Goal: Task Accomplishment & Management: Use online tool/utility

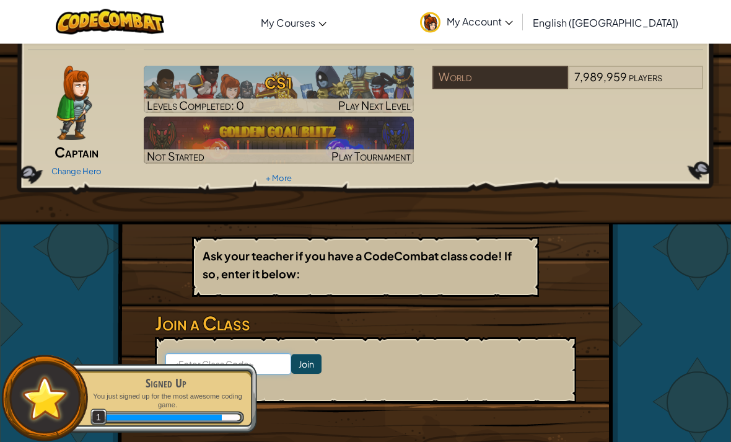
click at [185, 367] on input at bounding box center [228, 364] width 126 height 21
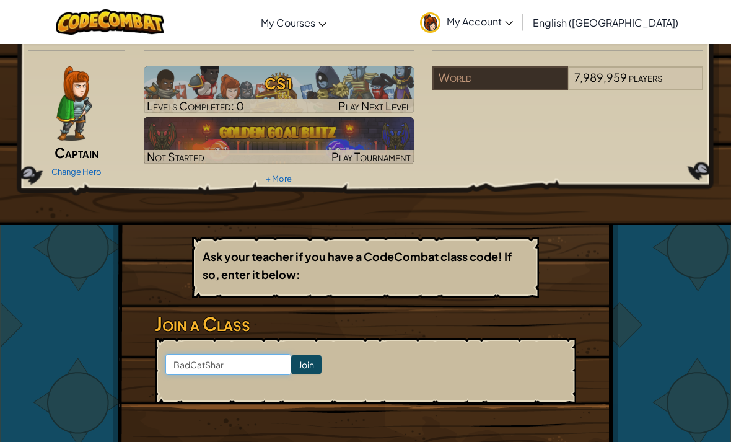
type input "BadCatShare"
click at [312, 362] on input "Join" at bounding box center [306, 364] width 30 height 20
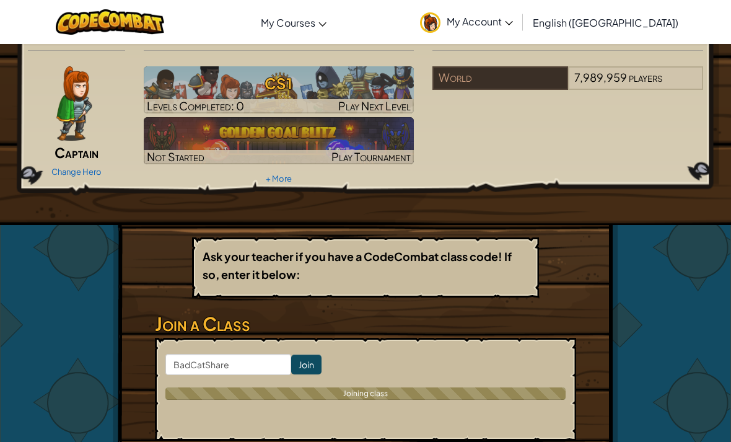
scroll to position [30, 0]
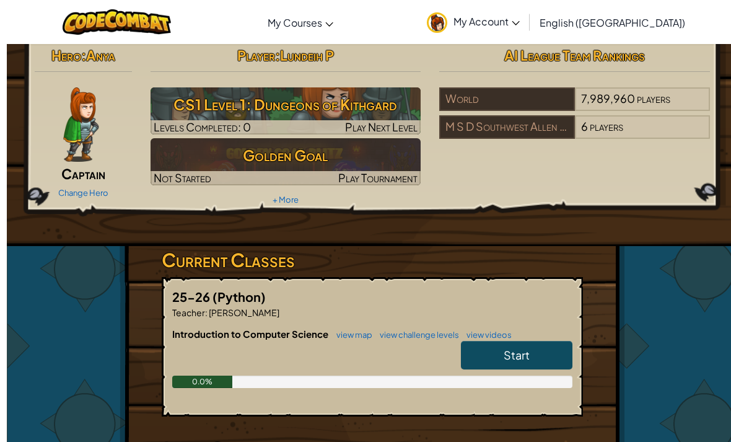
scroll to position [19, 0]
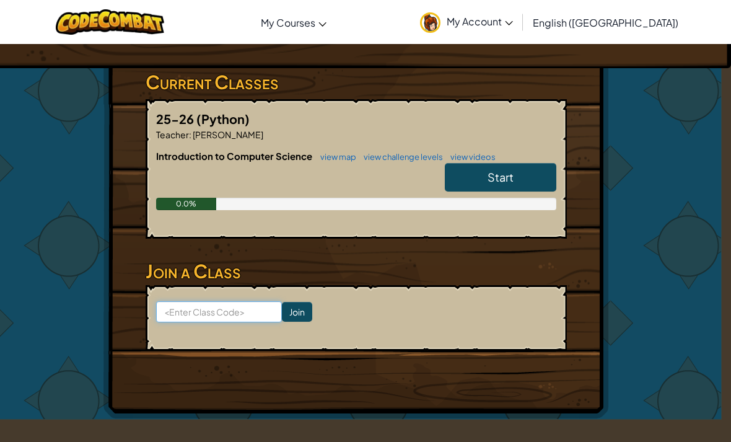
click at [187, 319] on input at bounding box center [219, 311] width 126 height 21
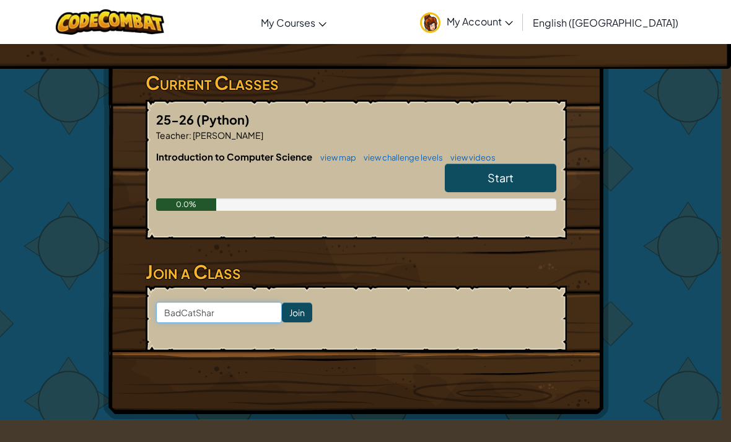
type input "BadCatShare"
click at [292, 306] on input "Join" at bounding box center [297, 312] width 30 height 20
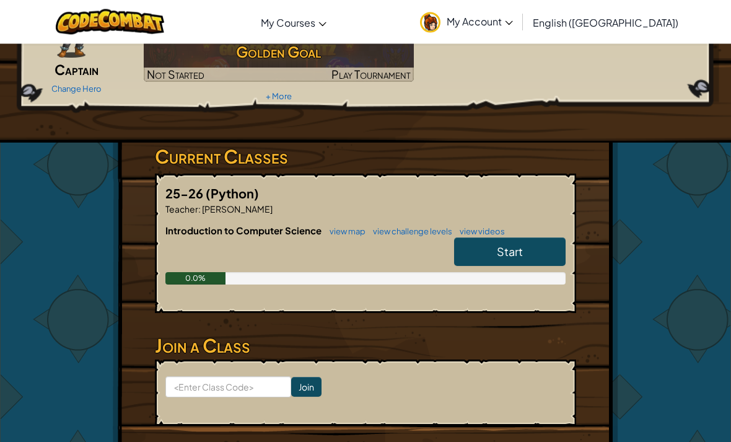
scroll to position [113, 0]
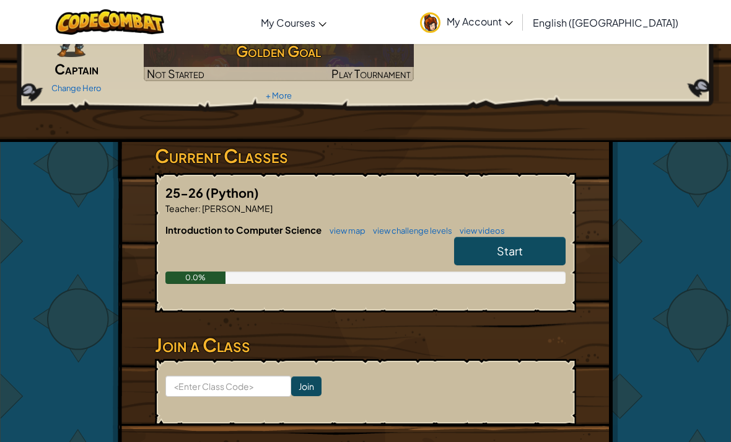
click at [564, 244] on link "Start" at bounding box center [509, 251] width 111 height 28
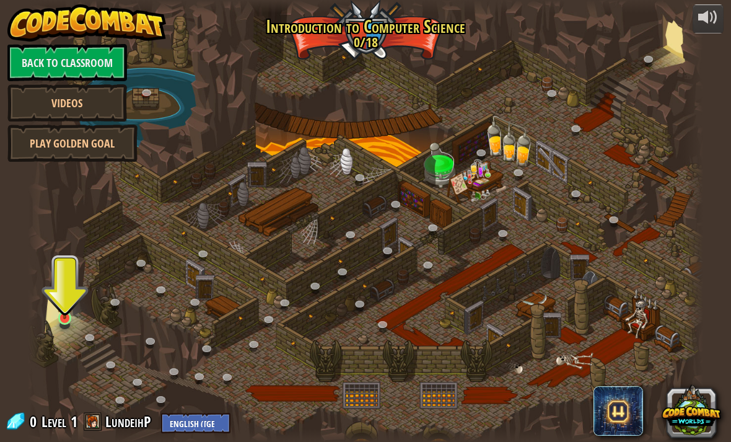
click at [78, 324] on div at bounding box center [366, 221] width 676 height 442
click at [76, 325] on link at bounding box center [66, 319] width 25 height 25
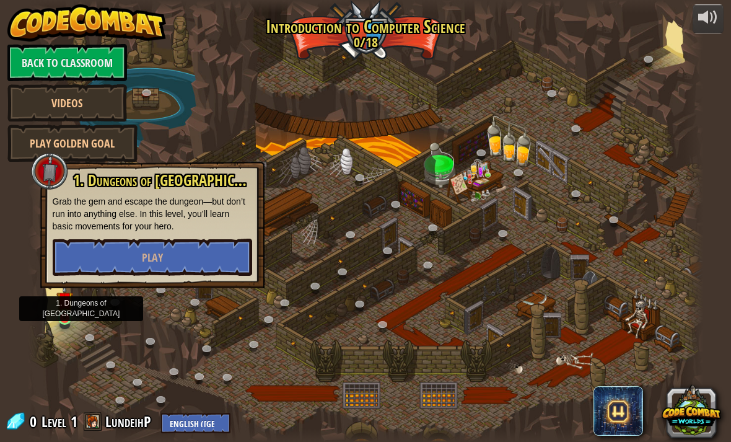
click at [66, 323] on link at bounding box center [66, 319] width 25 height 25
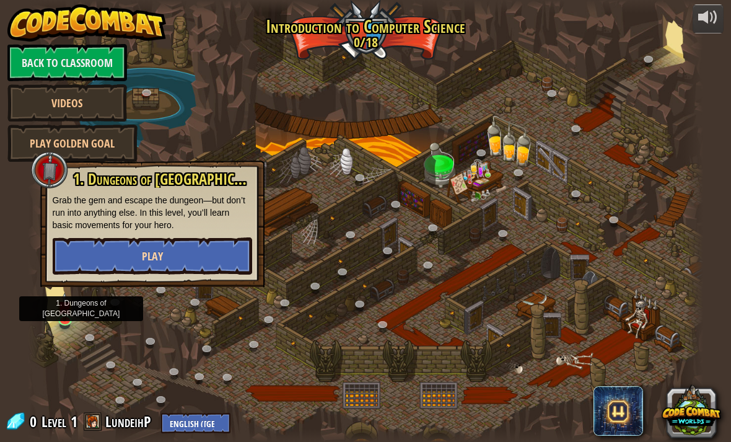
click at [206, 244] on button "Play" at bounding box center [152, 255] width 199 height 37
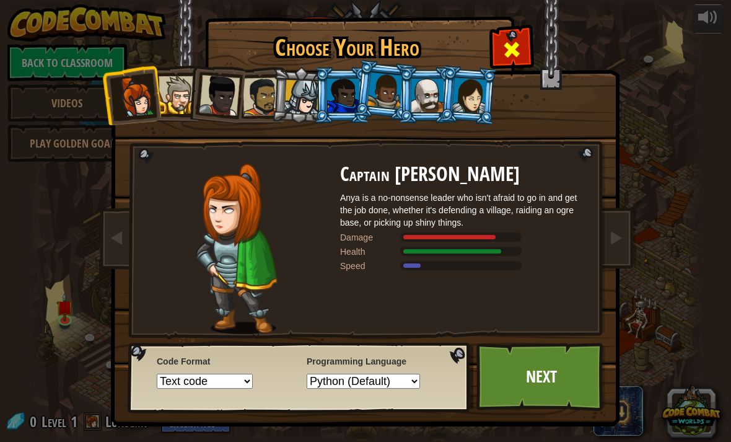
click at [513, 47] on span at bounding box center [512, 50] width 20 height 20
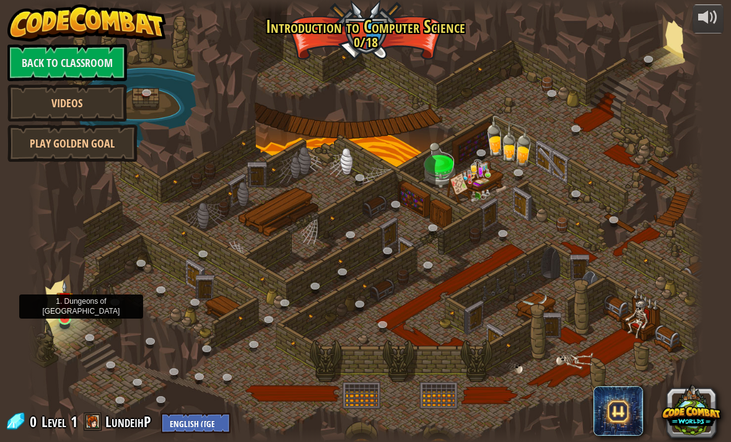
click at [58, 312] on img at bounding box center [64, 300] width 17 height 38
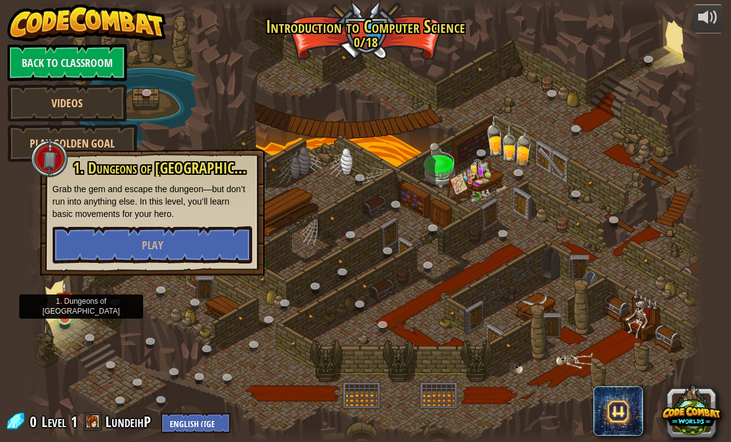
click at [64, 326] on link at bounding box center [66, 319] width 25 height 25
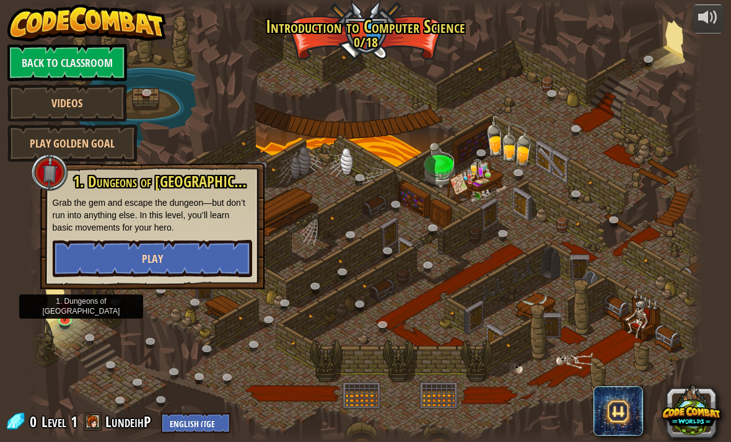
click at [132, 258] on button "Play" at bounding box center [152, 258] width 199 height 37
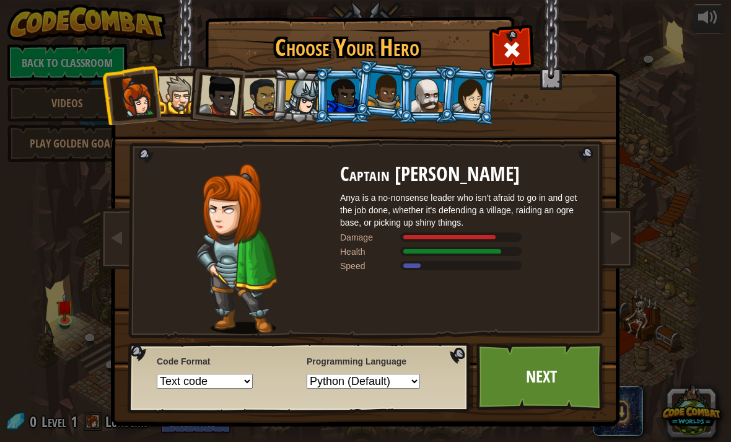
click at [279, 79] on li at bounding box center [300, 95] width 59 height 59
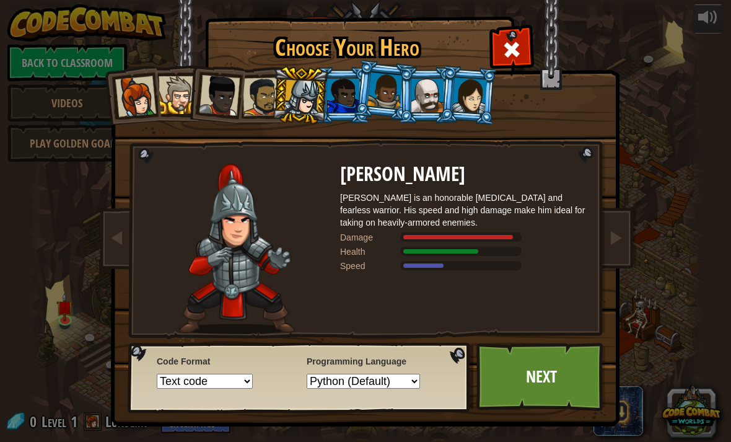
click at [302, 108] on div at bounding box center [301, 97] width 35 height 35
click at [372, 98] on div at bounding box center [384, 90] width 35 height 37
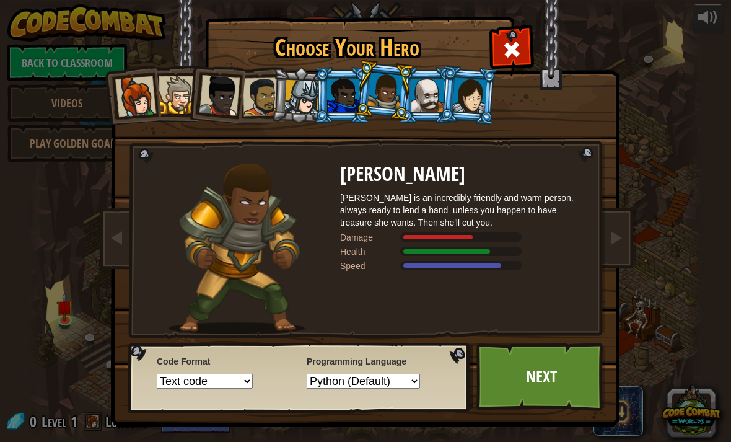
click at [471, 84] on div at bounding box center [469, 94] width 35 height 35
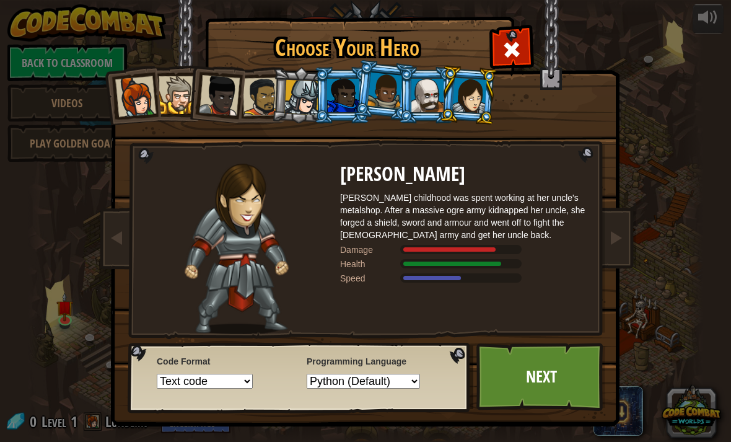
click at [471, 105] on div at bounding box center [469, 94] width 35 height 35
click at [562, 379] on link "Next" at bounding box center [540, 377] width 129 height 68
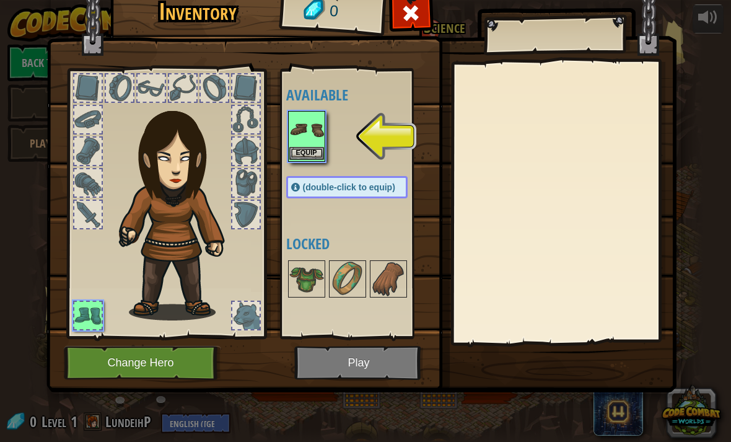
click at [317, 142] on img at bounding box center [306, 129] width 35 height 35
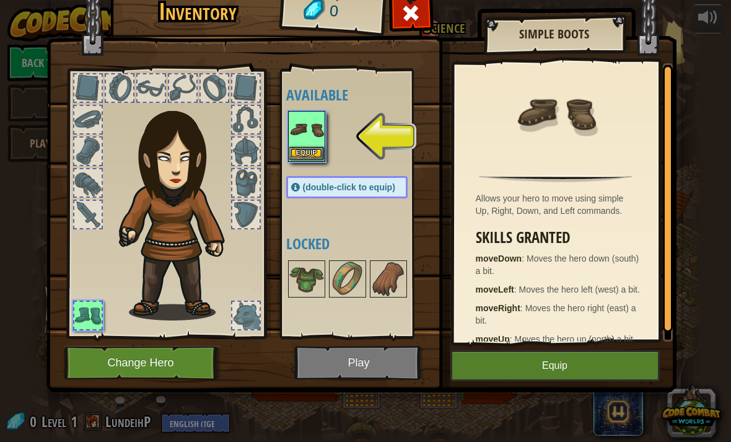
click at [315, 144] on img at bounding box center [306, 129] width 35 height 35
click at [612, 370] on button "Equip" at bounding box center [554, 365] width 209 height 31
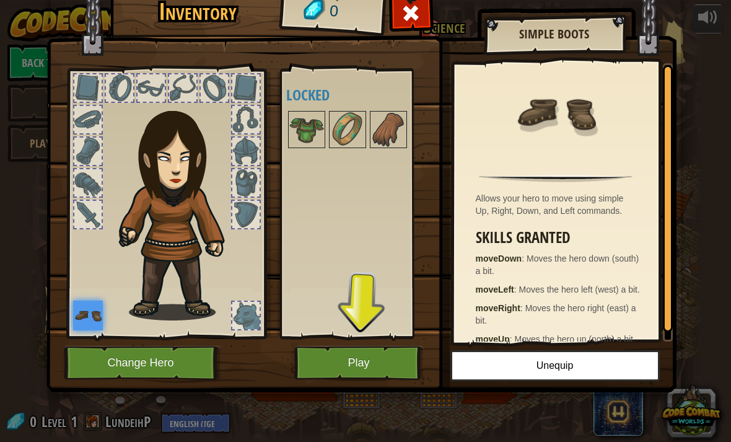
click at [363, 362] on button "Play" at bounding box center [358, 363] width 129 height 34
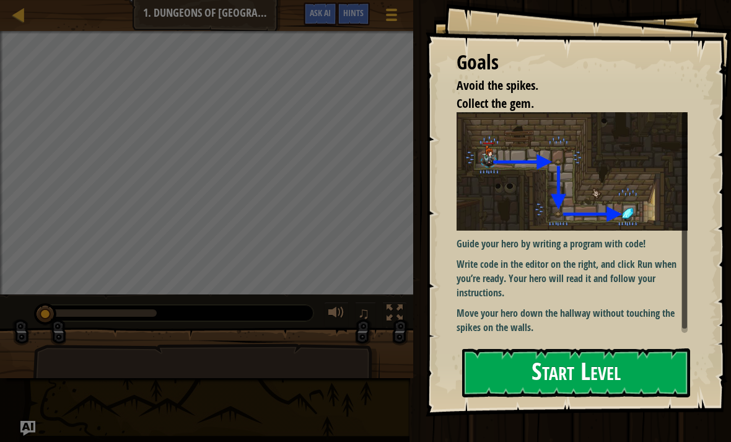
click at [634, 370] on button "Start Level" at bounding box center [576, 372] width 228 height 49
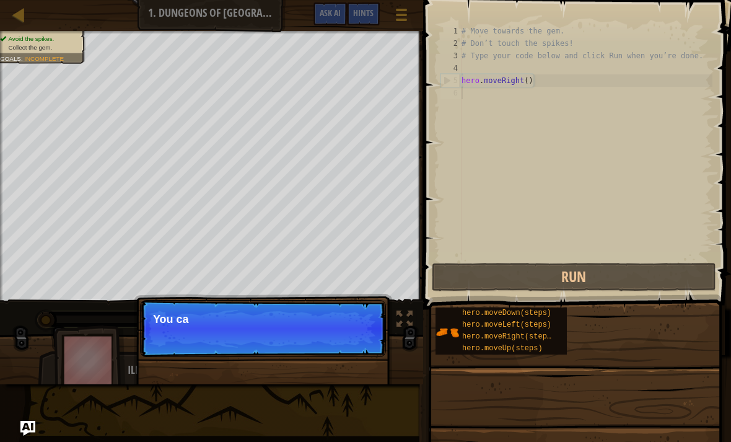
click at [361, 335] on p "Skip (esc) Continue You ca" at bounding box center [263, 328] width 246 height 57
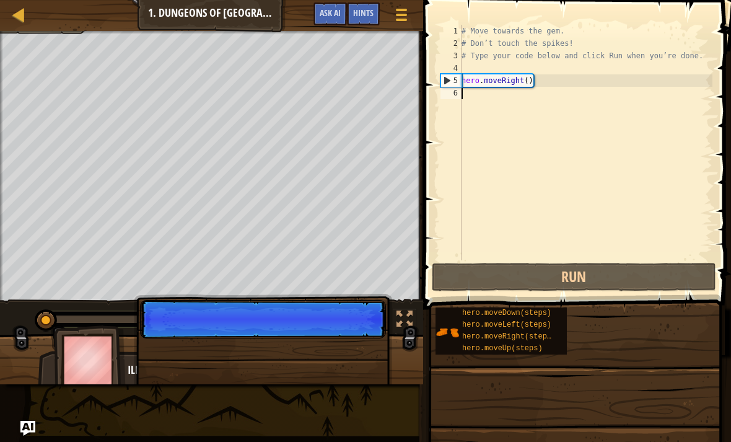
scroll to position [6, 0]
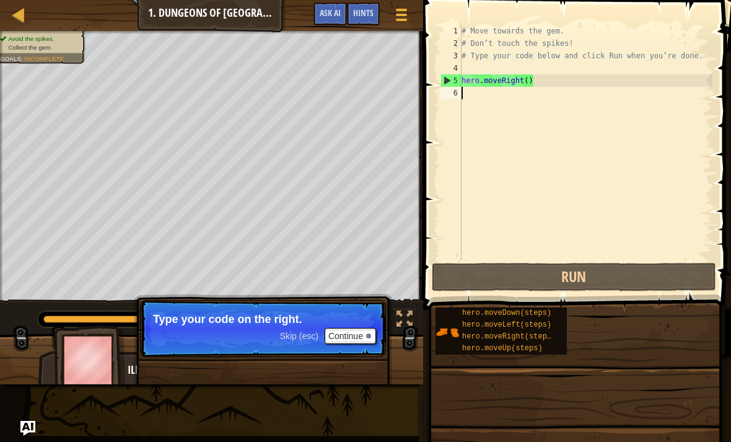
click at [485, 82] on div "# Move towards the gem. # Don’t touch the spikes! # Type your code below and cl…" at bounding box center [585, 155] width 253 height 260
type textarea "hero.moveRight()"
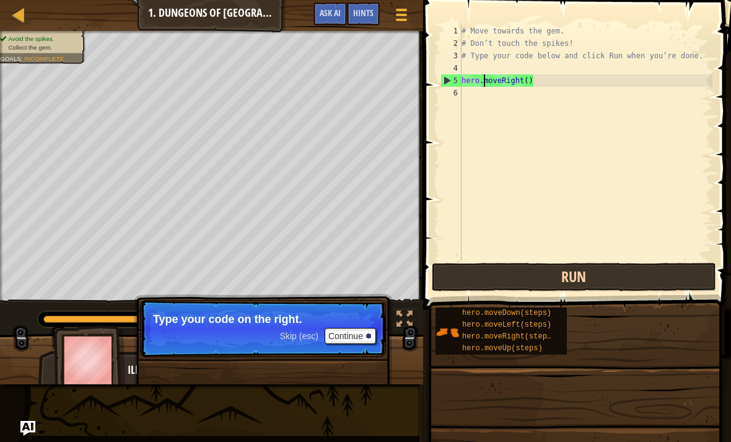
click at [605, 282] on button "Run" at bounding box center [574, 277] width 284 height 28
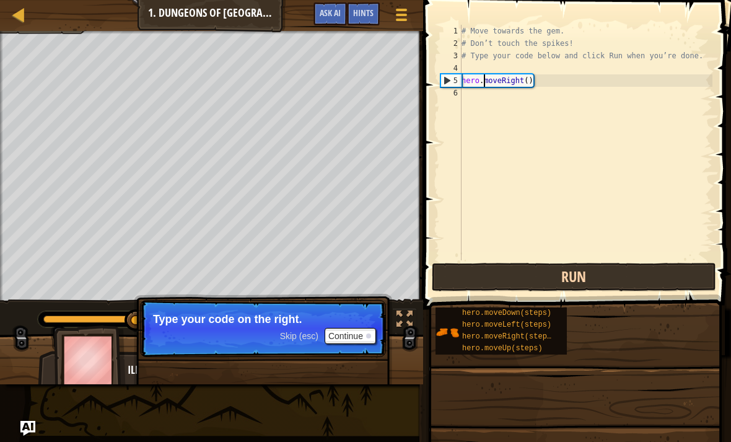
click at [610, 276] on button "Run" at bounding box center [574, 277] width 284 height 28
click at [606, 273] on button "Run" at bounding box center [574, 277] width 284 height 28
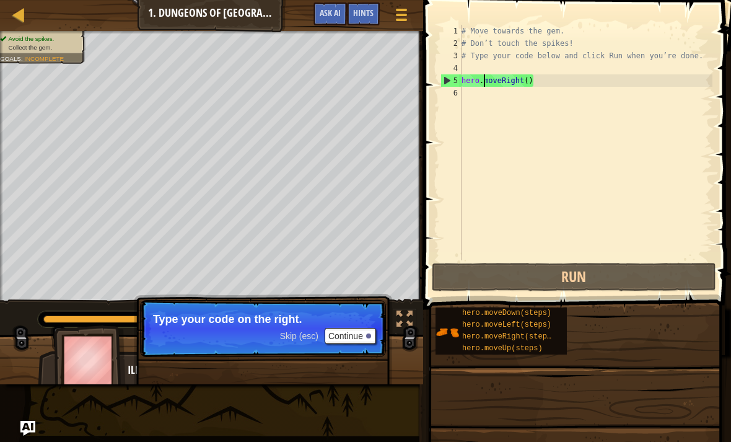
click at [364, 344] on button "Continue" at bounding box center [350, 336] width 51 height 16
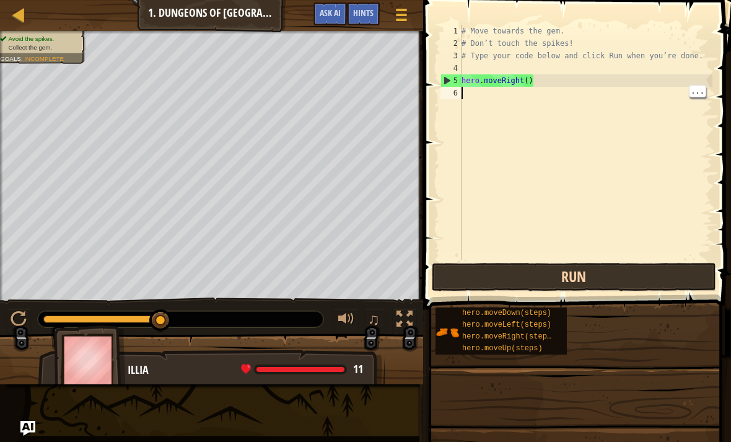
click at [593, 273] on button "Run" at bounding box center [574, 277] width 284 height 28
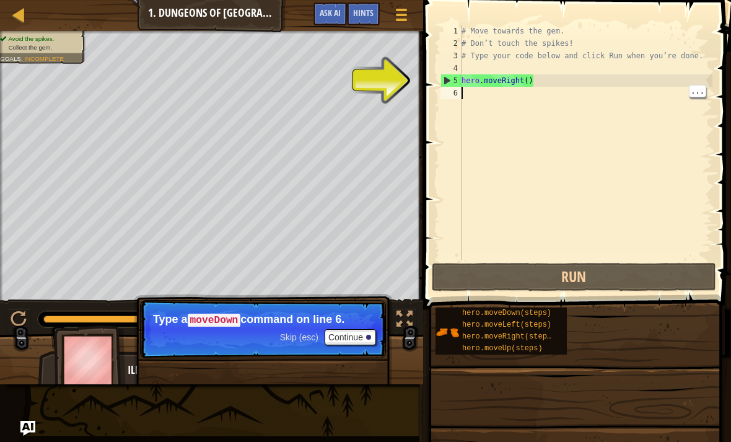
click at [640, 81] on div "# Move towards the gem. # Don’t touch the spikes! # Type your code below and cl…" at bounding box center [585, 155] width 253 height 260
click at [579, 55] on div "# Move towards the gem. # Don’t touch the spikes! # Type your code below and cl…" at bounding box center [585, 155] width 253 height 260
type textarea "# Type your code below and click Run when you’re done."
click at [590, 94] on div "# Move towards the gem. # Don’t touch the spikes! # Type your code below and cl…" at bounding box center [585, 155] width 253 height 260
click at [591, 78] on div "# Move towards the gem. # Don’t touch the spikes! # Type your code below and cl…" at bounding box center [585, 155] width 253 height 260
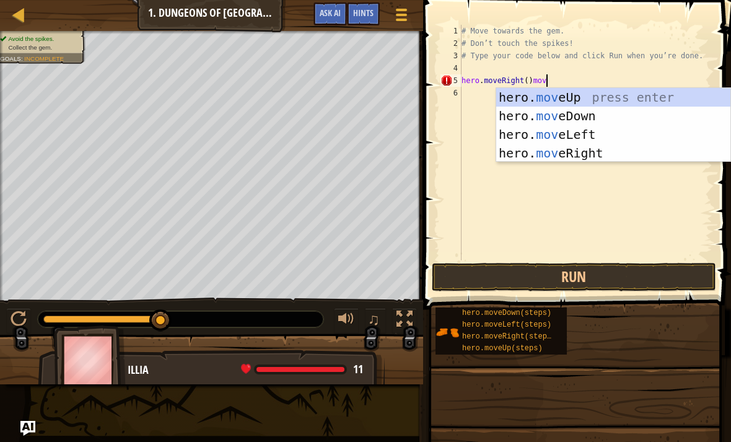
scroll to position [6, 7]
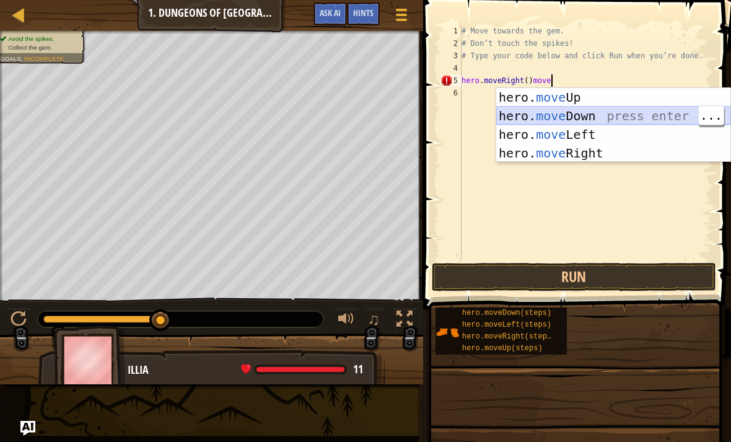
click at [604, 118] on div "hero. move Up press enter hero. move Down press enter hero. move Left press ent…" at bounding box center [613, 143] width 234 height 111
type textarea "hero.moveRight()hero.moveDown()"
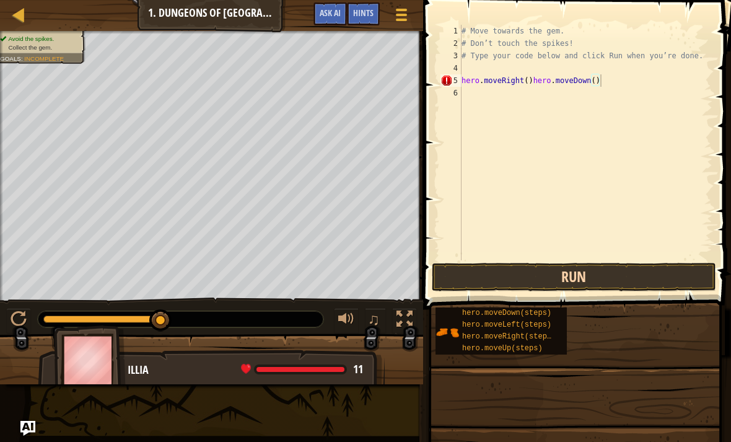
click at [578, 287] on button "Run" at bounding box center [574, 277] width 284 height 28
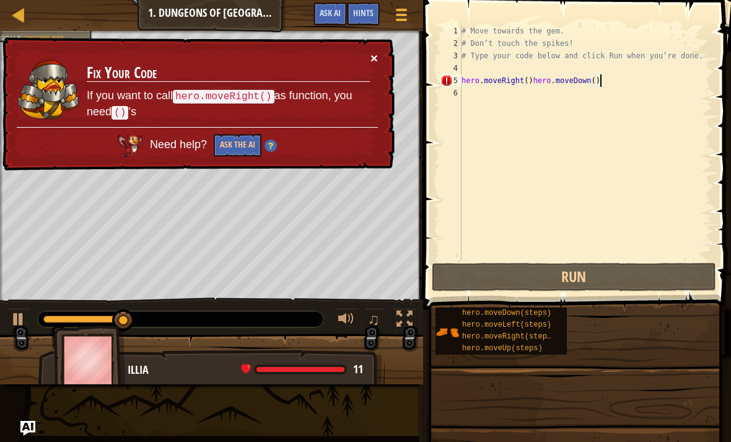
click at [374, 64] on button "×" at bounding box center [373, 57] width 7 height 13
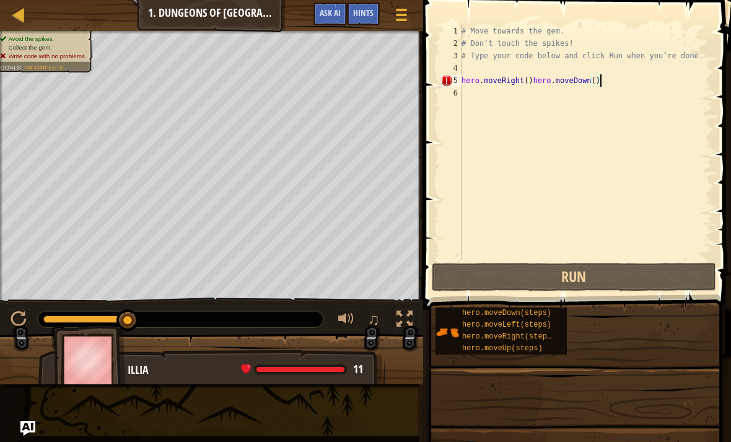
scroll to position [6, 0]
click at [22, 13] on div at bounding box center [18, 14] width 15 height 15
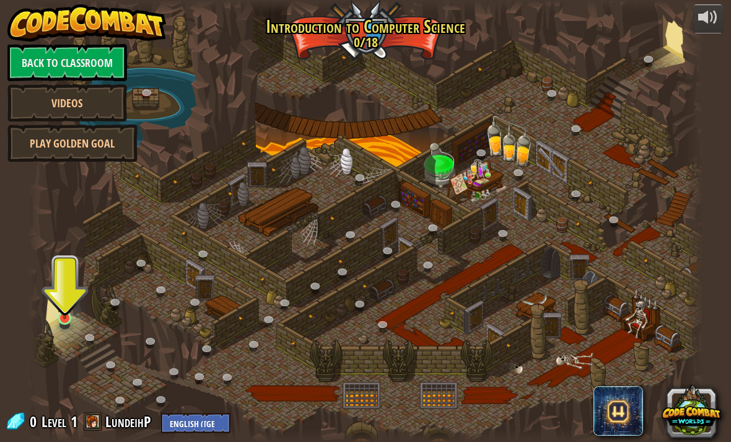
click at [77, 326] on div at bounding box center [366, 221] width 676 height 442
click at [81, 330] on div at bounding box center [366, 221] width 676 height 442
click at [79, 328] on div at bounding box center [366, 221] width 676 height 442
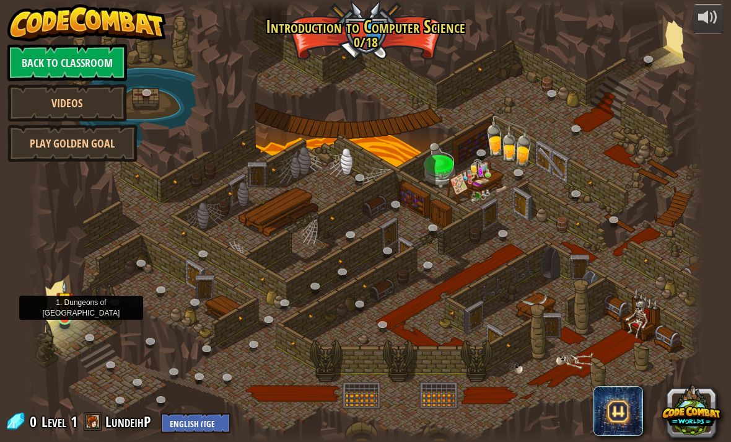
click at [72, 323] on link at bounding box center [66, 319] width 25 height 25
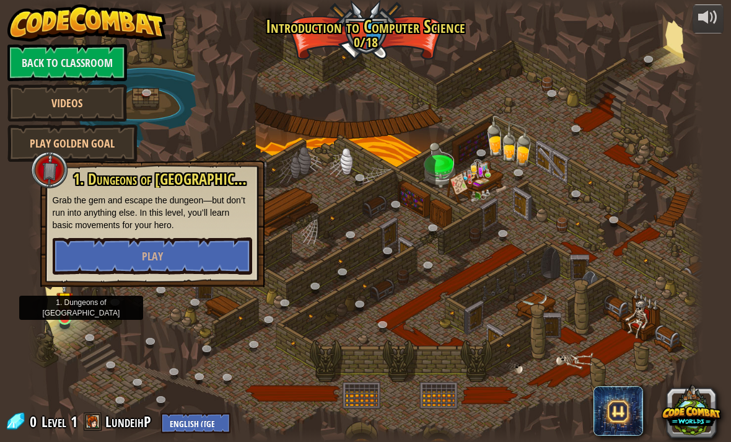
click at [74, 325] on link at bounding box center [66, 319] width 25 height 25
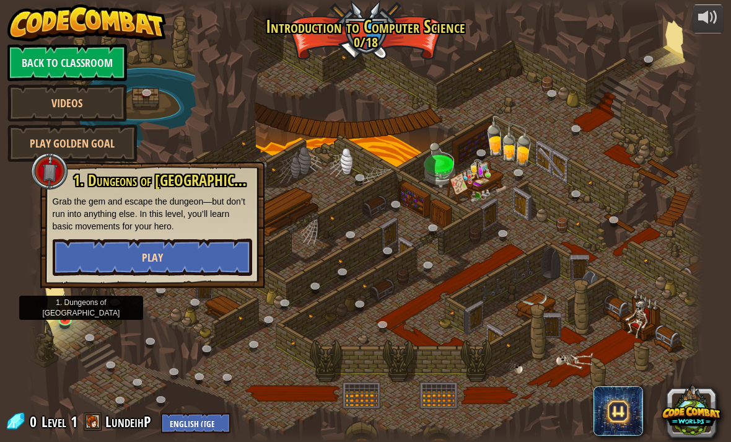
click at [172, 253] on button "Play" at bounding box center [152, 256] width 199 height 37
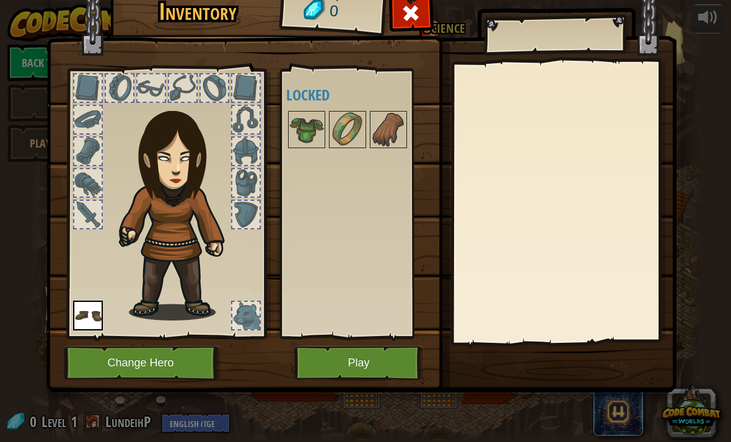
click at [188, 364] on button "Change Hero" at bounding box center [142, 363] width 157 height 34
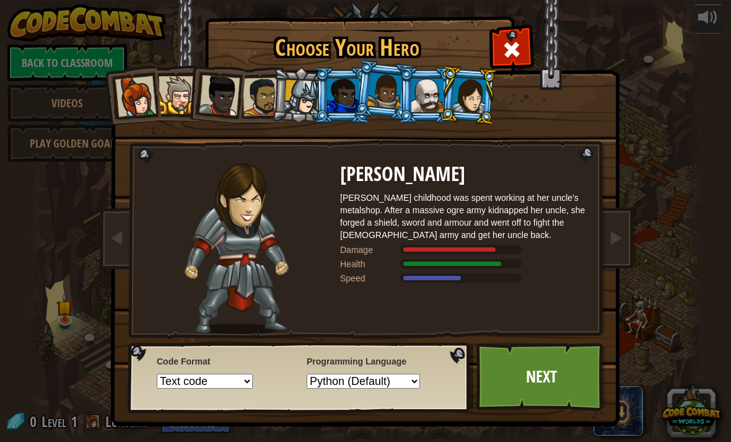
click at [295, 99] on div at bounding box center [301, 97] width 35 height 35
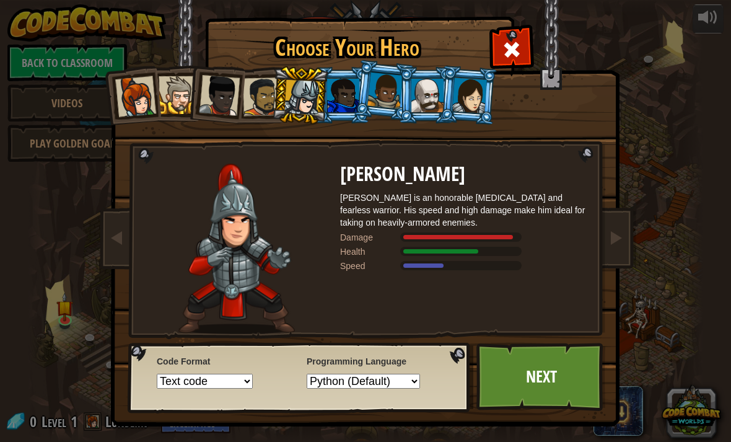
click at [236, 100] on div at bounding box center [219, 95] width 41 height 41
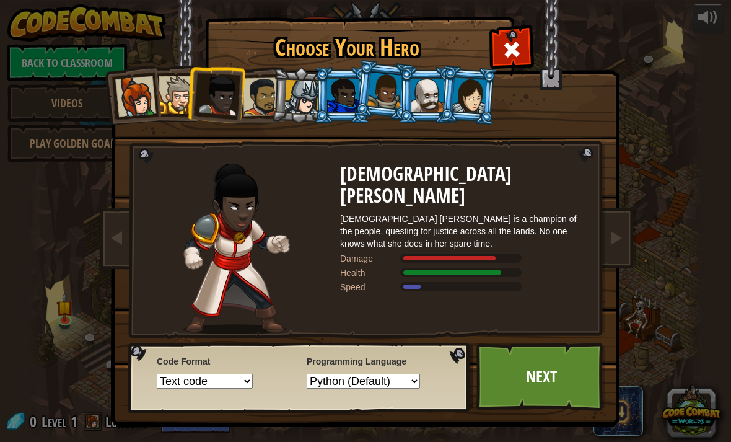
click at [163, 113] on div at bounding box center [178, 95] width 38 height 38
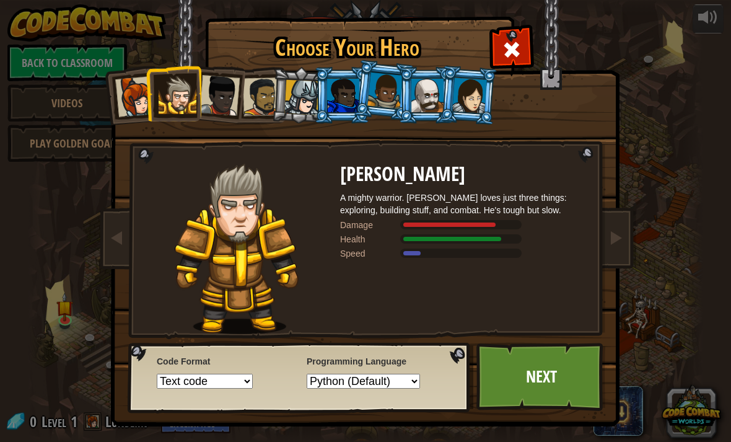
click at [145, 96] on div at bounding box center [135, 96] width 41 height 41
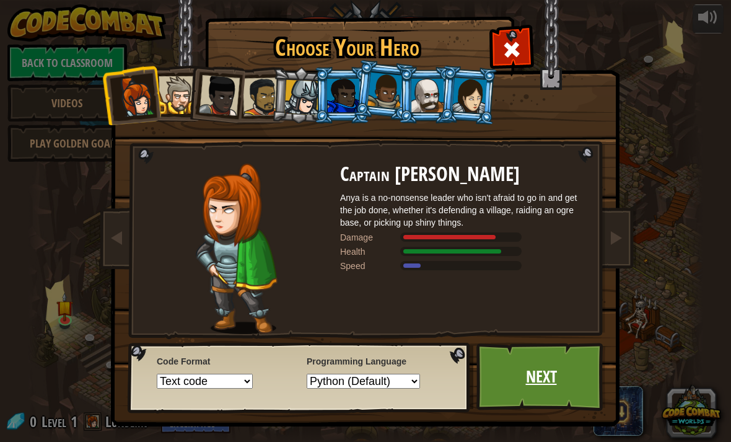
click at [587, 381] on link "Next" at bounding box center [540, 377] width 129 height 68
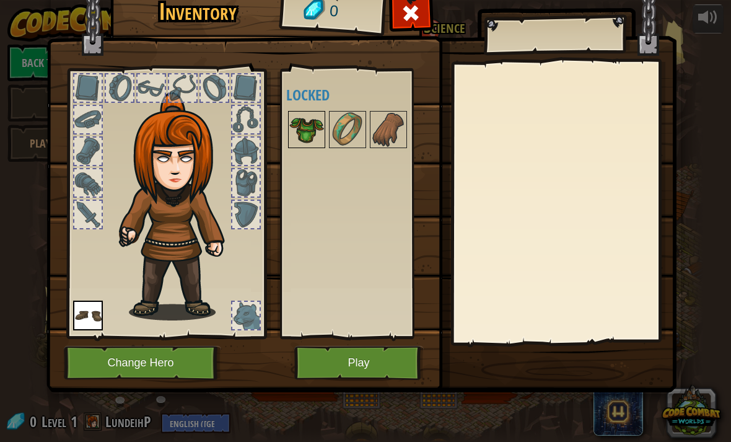
click at [323, 134] on img at bounding box center [306, 129] width 35 height 35
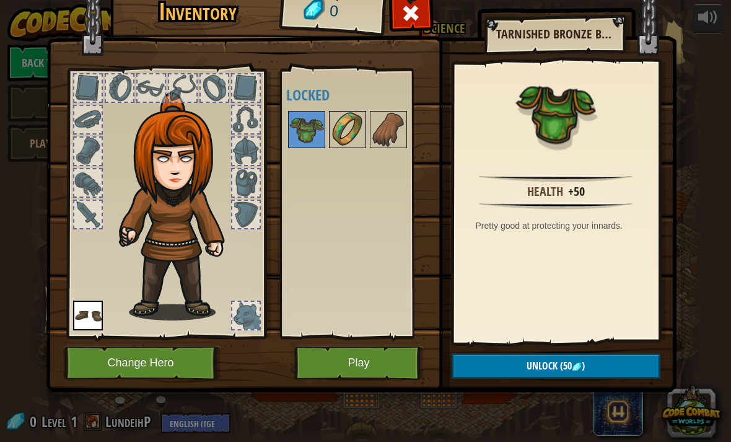
click at [364, 139] on img at bounding box center [347, 129] width 35 height 35
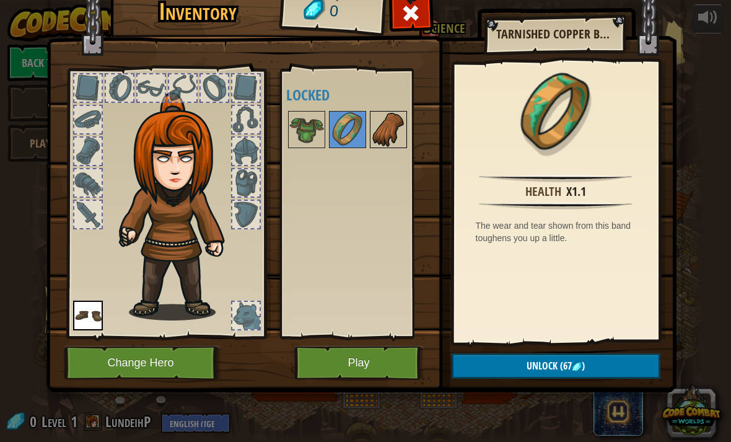
click at [387, 146] on img at bounding box center [388, 129] width 35 height 35
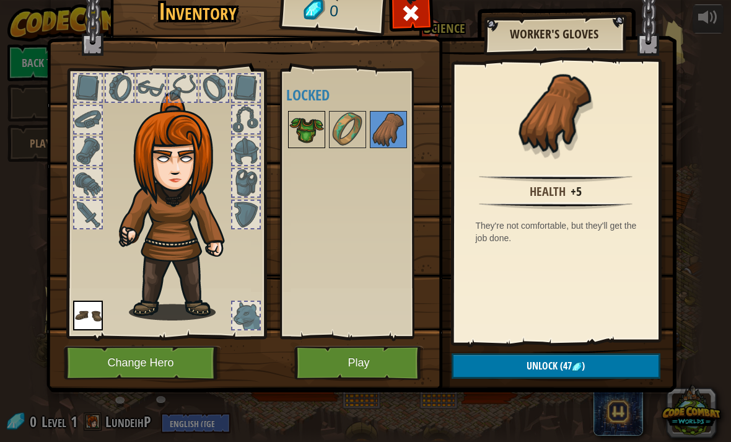
click at [290, 141] on img at bounding box center [306, 129] width 35 height 35
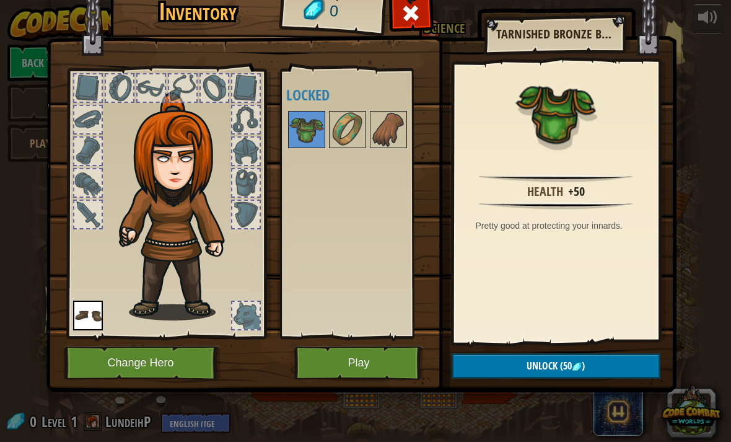
click at [374, 349] on button "Play" at bounding box center [358, 363] width 129 height 34
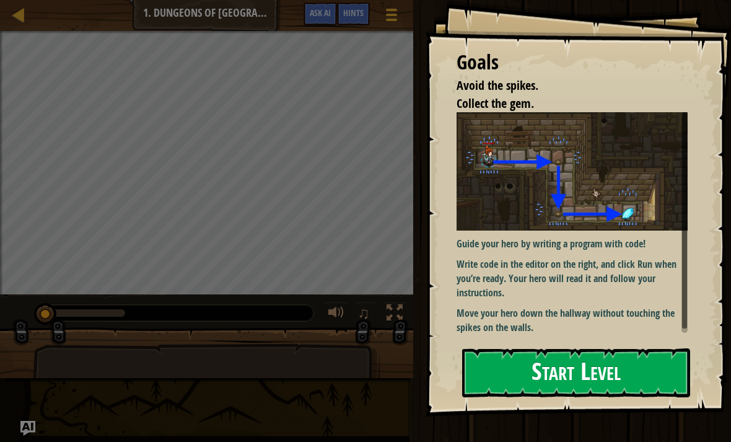
click at [622, 364] on button "Start Level" at bounding box center [576, 372] width 228 height 49
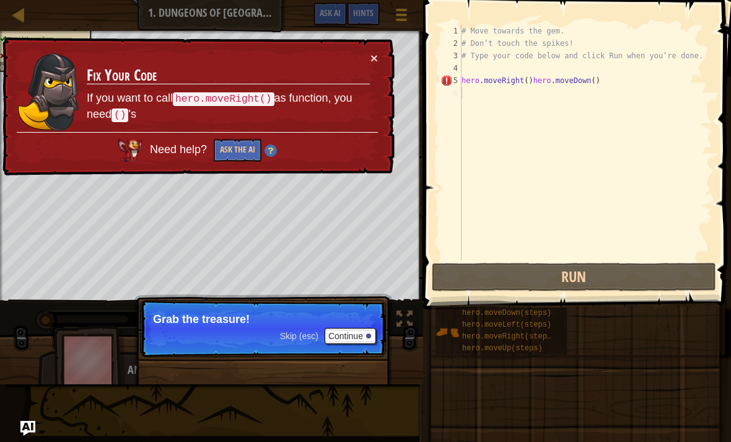
click at [361, 354] on p "Skip (esc) Continue Grab the treasure!" at bounding box center [263, 328] width 246 height 57
click at [357, 343] on button "Continue" at bounding box center [350, 336] width 51 height 16
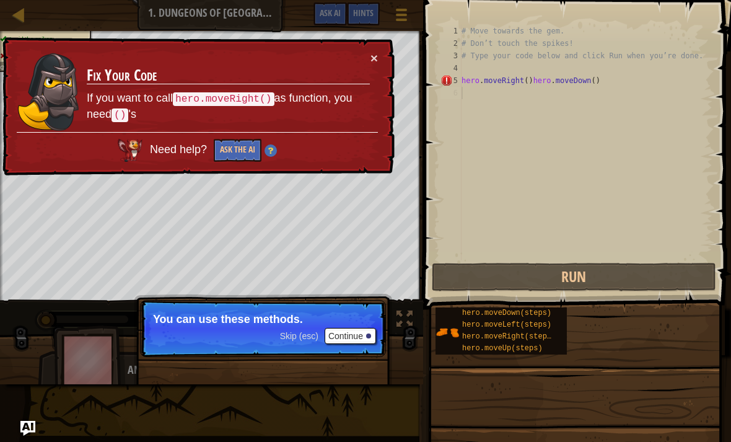
click at [360, 338] on button "Continue" at bounding box center [350, 336] width 51 height 16
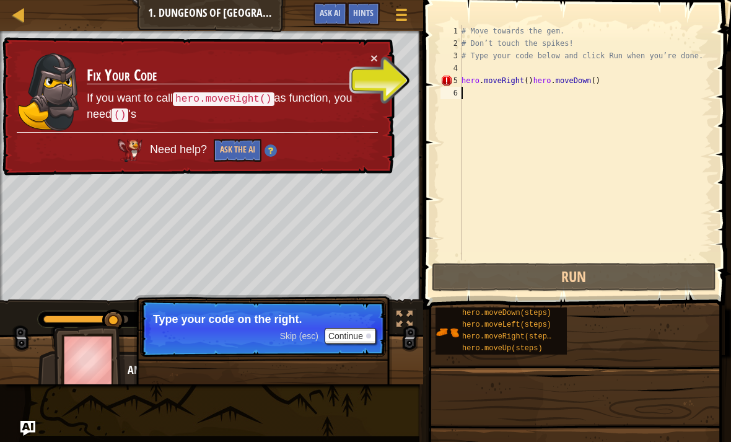
click at [364, 66] on td "Fix Your Code If you want to call hero.moveRight() as function, you need () 's" at bounding box center [228, 92] width 285 height 82
click at [386, 51] on div "× Fix Your Code If you want to call hero.moveRight() as function, you need () '…" at bounding box center [196, 106] width 395 height 141
click at [391, 59] on div "× Fix Your Code If you want to call hero.moveRight() as function, you need () '…" at bounding box center [196, 106] width 395 height 141
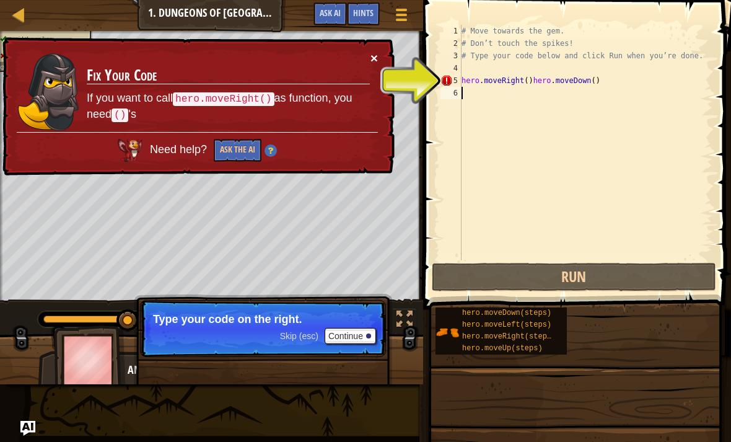
click at [374, 53] on button "×" at bounding box center [373, 59] width 7 height 13
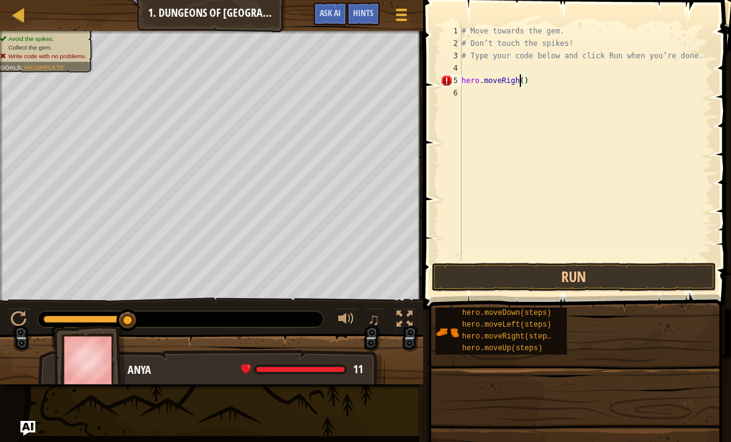
type textarea "hero.moveR()"
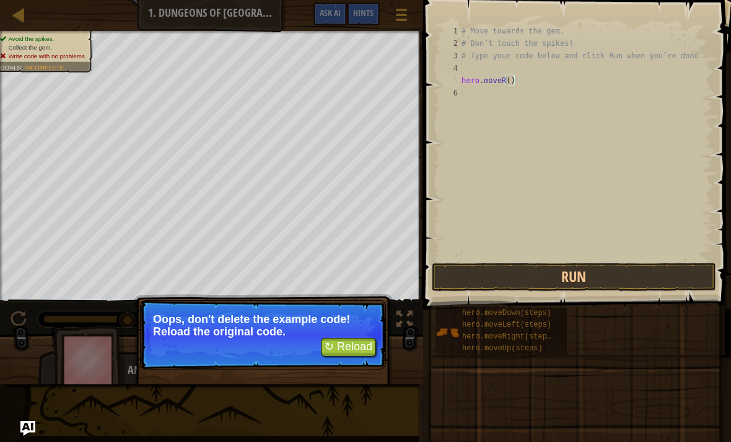
click at [358, 346] on button "↻ Reload" at bounding box center [348, 347] width 55 height 19
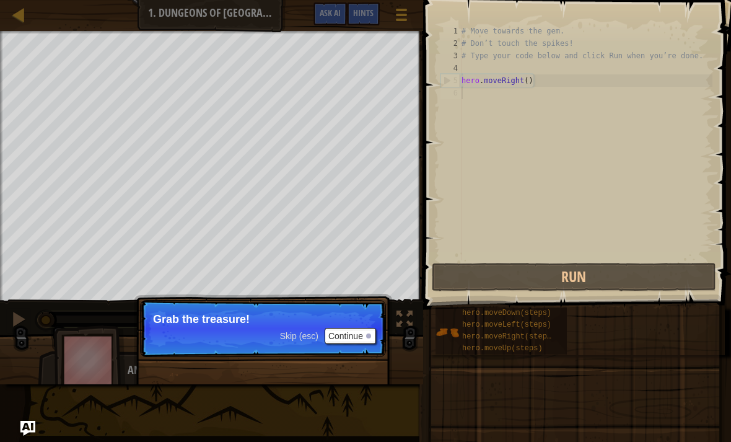
click at [370, 341] on button "Continue" at bounding box center [350, 336] width 51 height 16
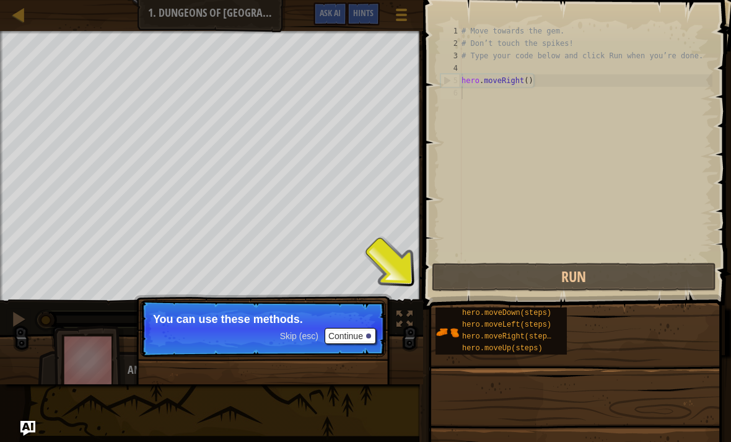
click at [358, 332] on button "Continue" at bounding box center [350, 336] width 51 height 16
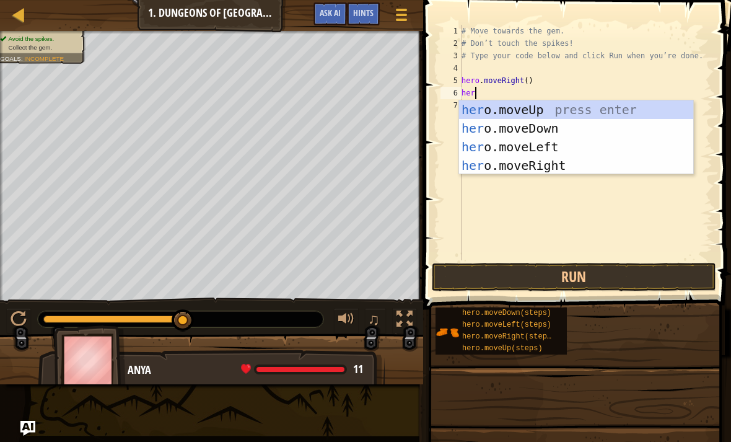
scroll to position [6, 0]
type textarea "h"
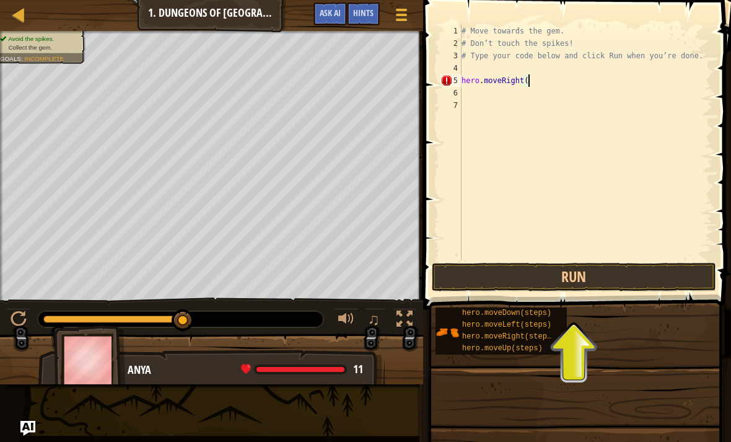
scroll to position [6, 5]
type textarea "hero.moveRight()"
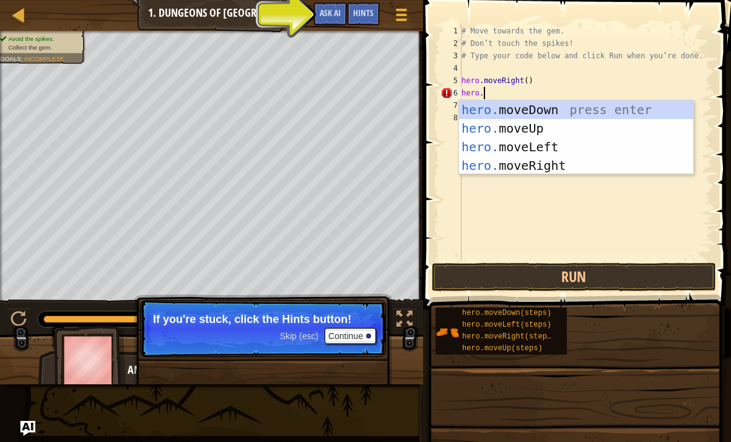
scroll to position [6, 1]
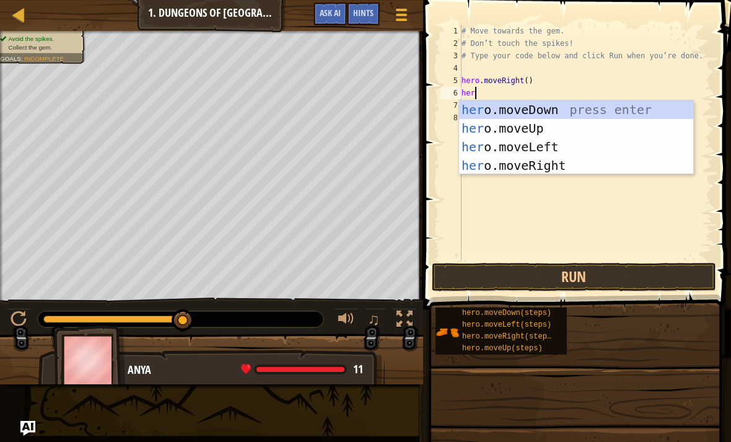
type textarea "h"
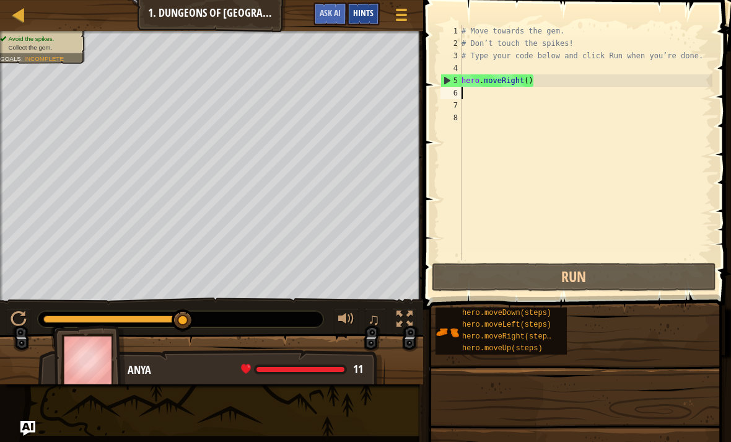
click at [362, 24] on div "Hints" at bounding box center [363, 13] width 33 height 23
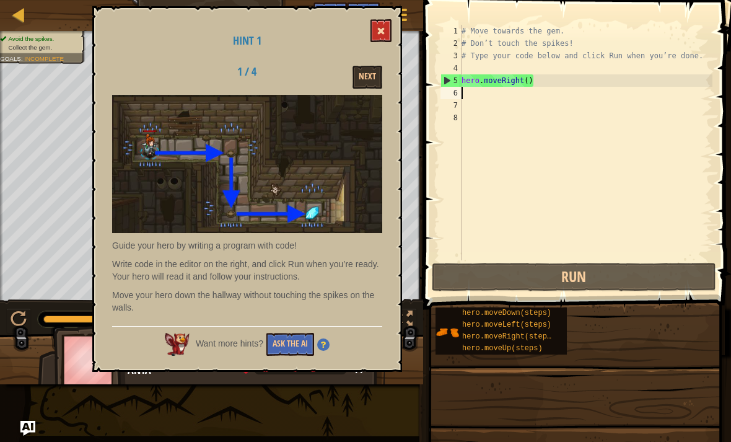
click at [391, 32] on button at bounding box center [380, 30] width 21 height 23
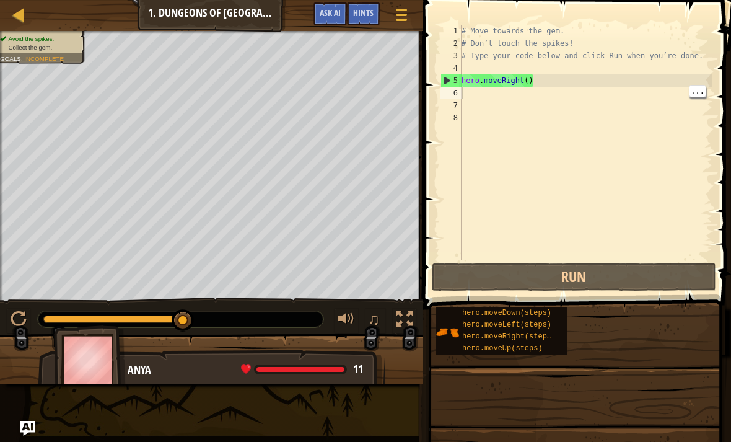
click at [474, 93] on div "# Move towards the gem. # Don’t touch the spikes! # Type your code below and cl…" at bounding box center [585, 155] width 253 height 260
type textarea "o"
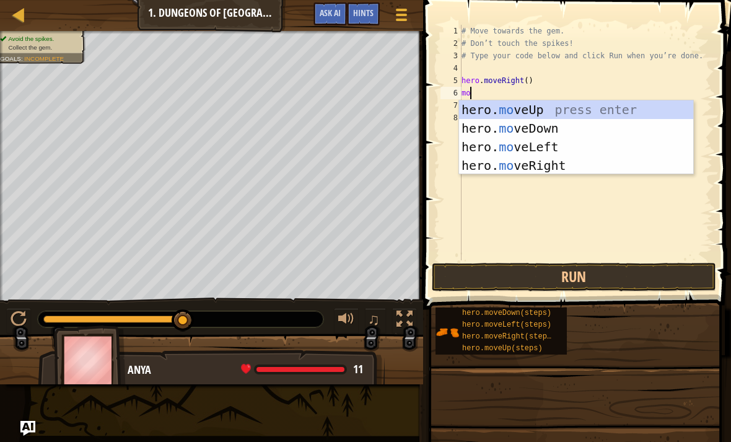
type textarea "m"
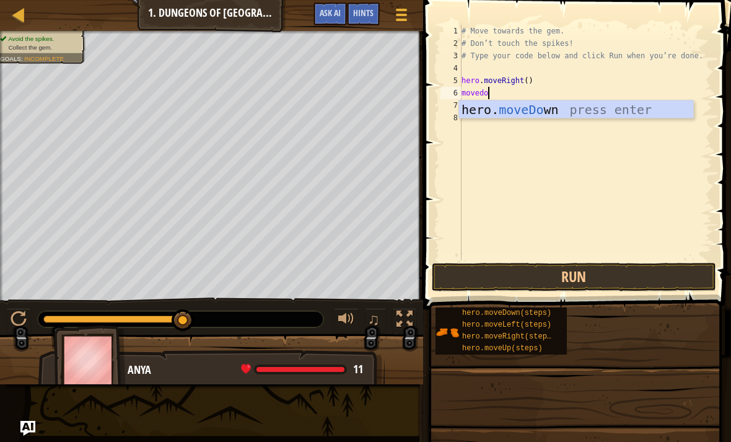
scroll to position [6, 2]
click at [605, 289] on button "Run" at bounding box center [574, 277] width 284 height 28
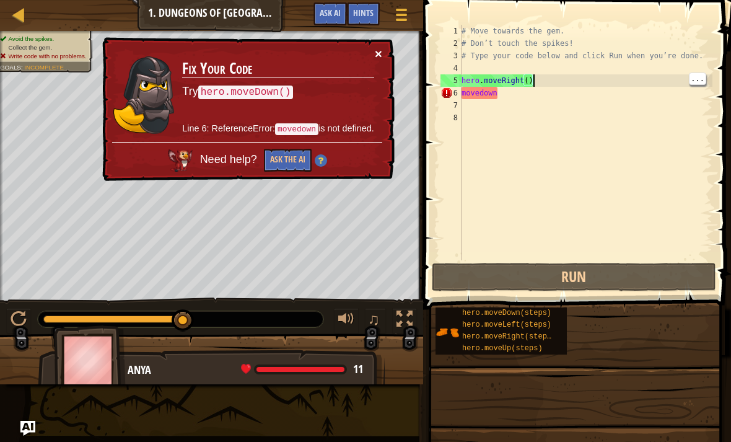
click at [382, 55] on button "×" at bounding box center [378, 54] width 7 height 13
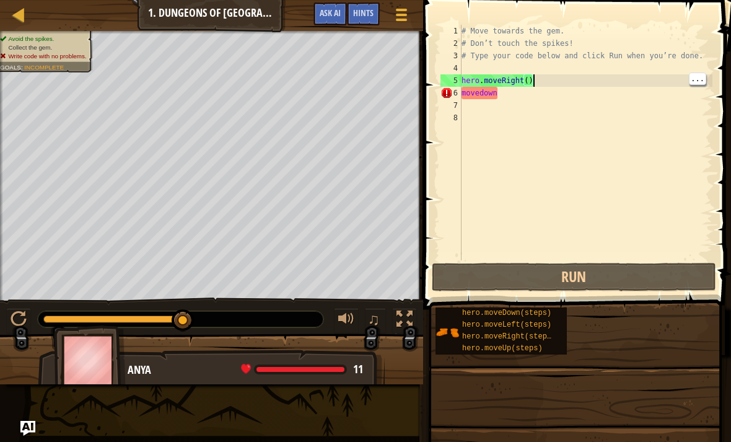
type textarea "hero.moveRight("
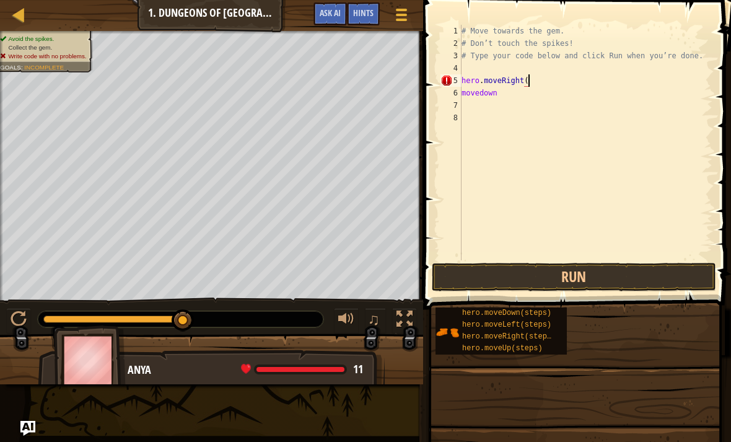
scroll to position [6, 0]
click at [503, 101] on div "# Move towards the gem. # Don’t touch the spikes! # Type your code below and cl…" at bounding box center [585, 155] width 253 height 260
click at [509, 96] on div "# Move towards the gem. # Don’t touch the spikes! # Type your code below and cl…" at bounding box center [585, 155] width 253 height 260
type textarea "m"
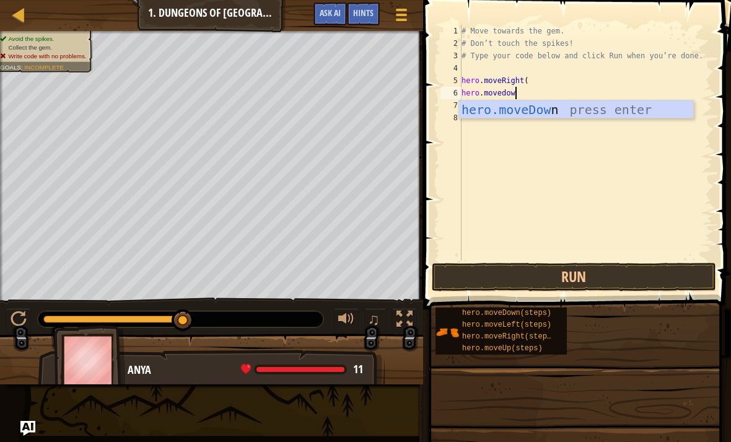
scroll to position [6, 4]
type textarea "hero.movedown"
click at [655, 277] on button "Run" at bounding box center [574, 277] width 284 height 28
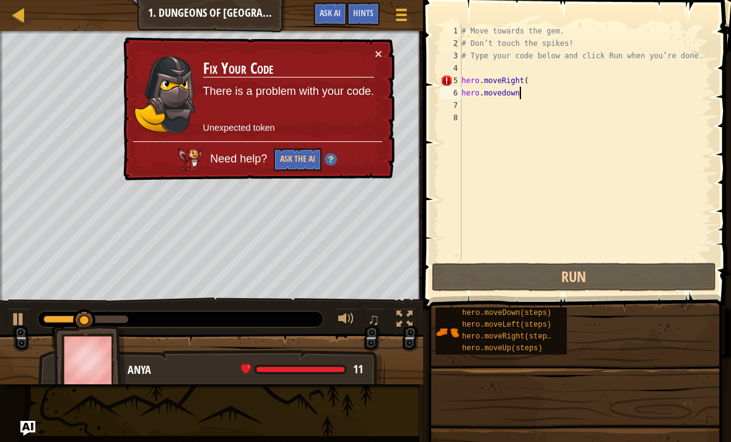
scroll to position [6, 0]
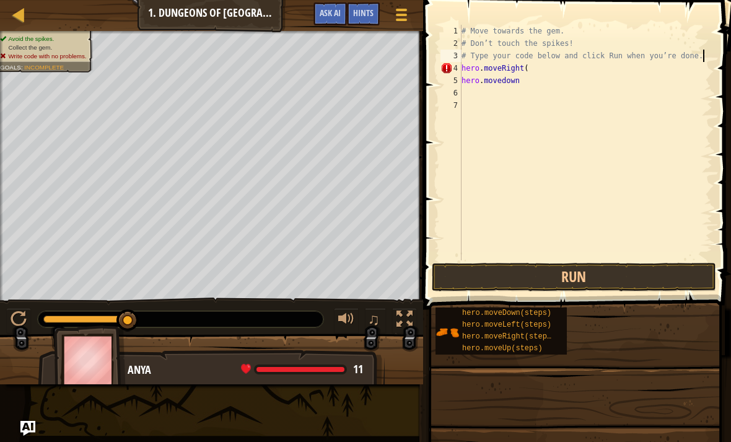
type textarea "hero.moveRight("
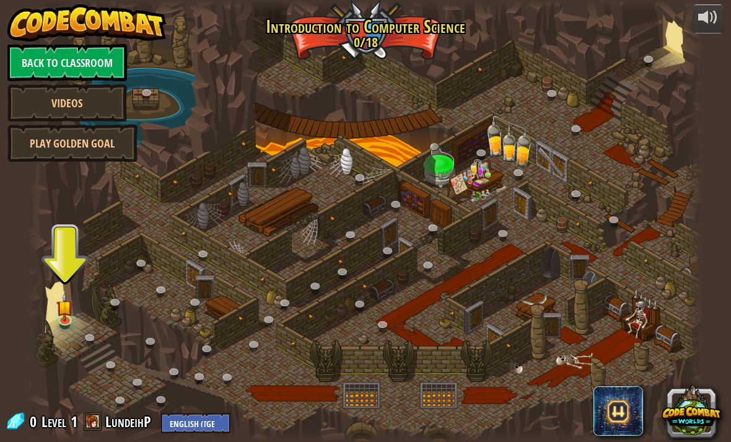
click at [49, 324] on div at bounding box center [366, 221] width 676 height 442
click at [83, 333] on div at bounding box center [366, 221] width 676 height 442
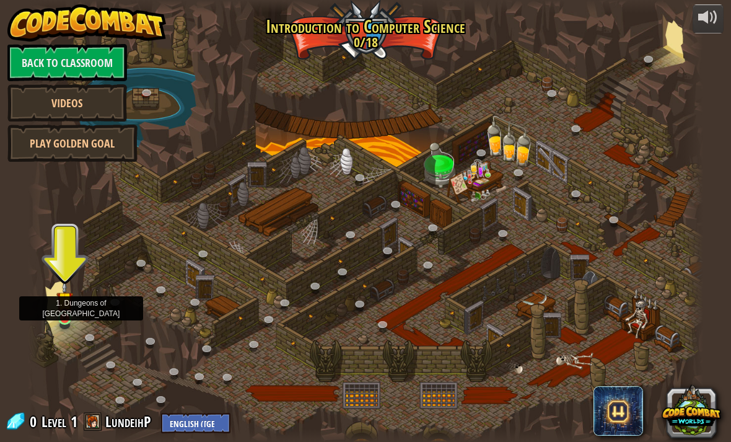
click at [72, 327] on link at bounding box center [66, 319] width 25 height 25
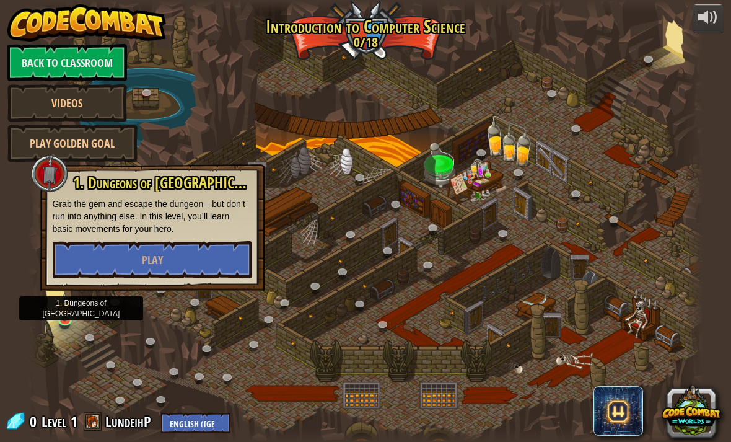
click at [282, 429] on div at bounding box center [366, 435] width 676 height 13
click at [169, 261] on button "Play" at bounding box center [152, 259] width 199 height 37
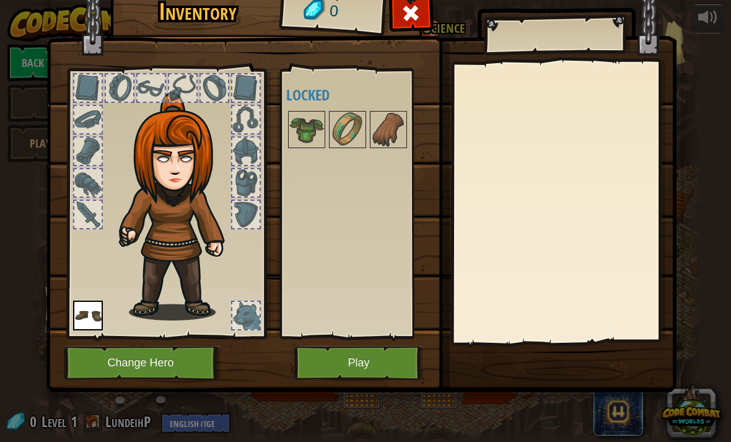
click at [390, 359] on button "Play" at bounding box center [358, 363] width 129 height 34
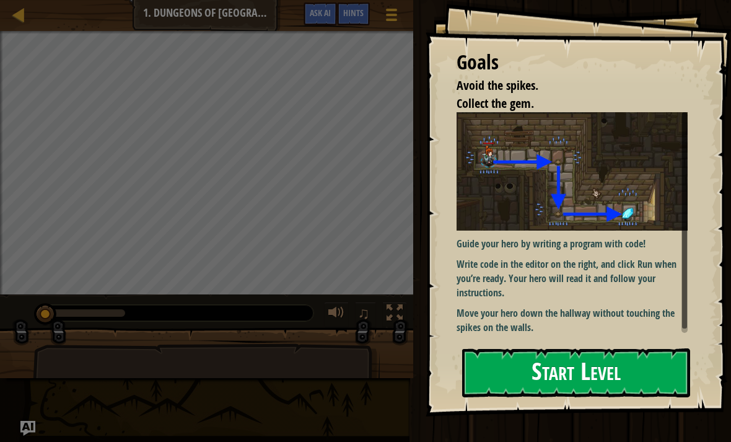
click at [648, 365] on button "Start Level" at bounding box center [576, 372] width 228 height 49
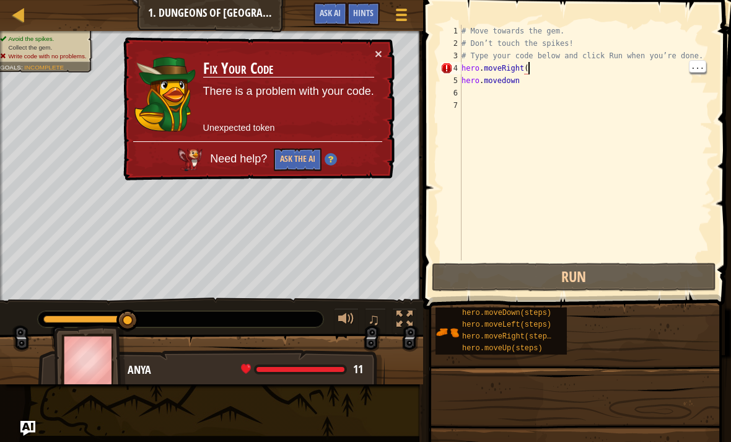
click at [559, 72] on div "# Move towards the gem. # Don’t touch the spikes! # Type your code below and cl…" at bounding box center [585, 155] width 253 height 260
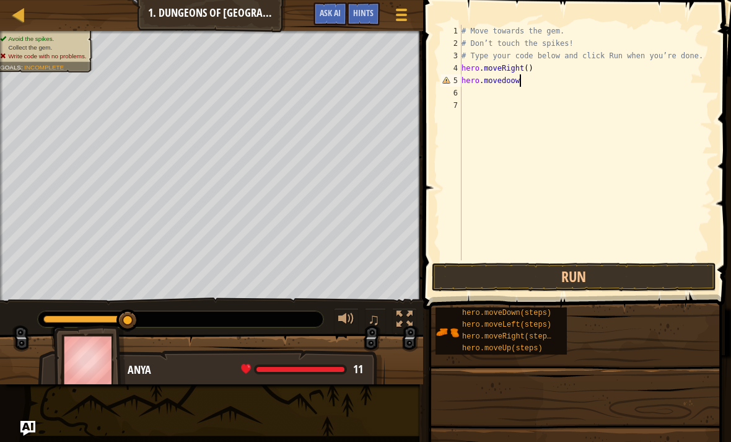
scroll to position [6, 4]
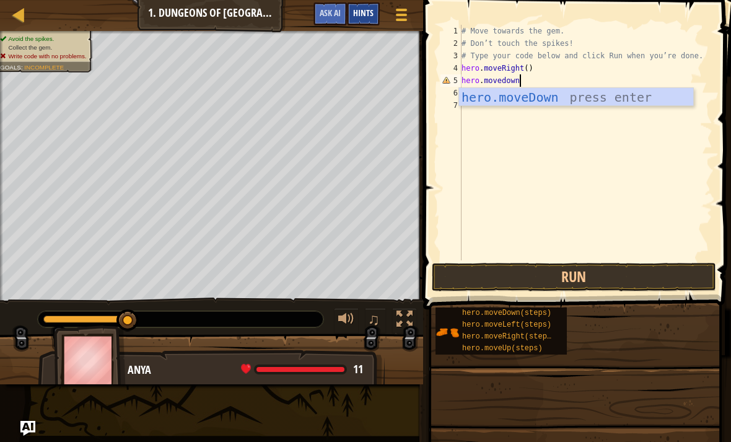
click at [369, 17] on span "Hints" at bounding box center [363, 13] width 20 height 12
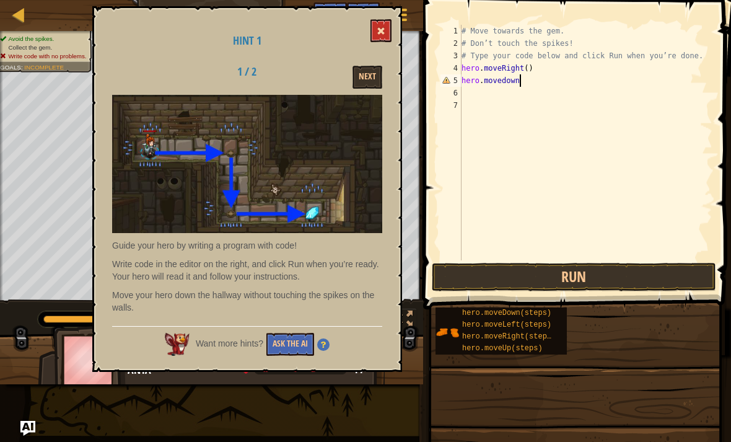
click at [386, 19] on button at bounding box center [380, 30] width 21 height 23
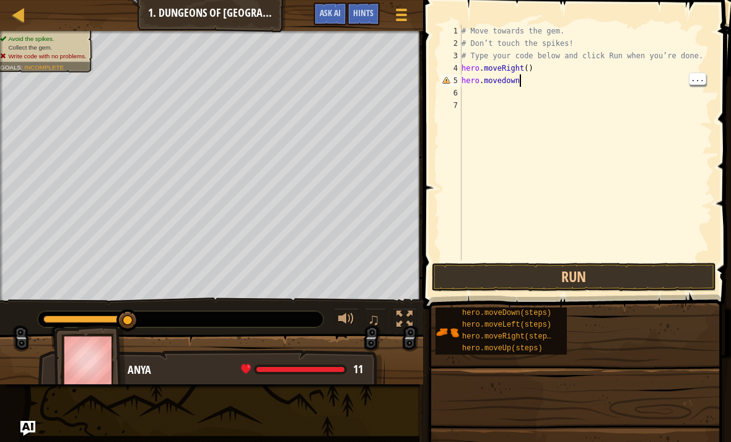
click at [552, 78] on div "# Move towards the gem. # Don’t touch the spikes! # Type your code below and cl…" at bounding box center [585, 155] width 253 height 260
type textarea "hero.moveRight()"
click at [544, 72] on div "# Move towards the gem. # Don’t touch the spikes! # Type your code below and cl…" at bounding box center [585, 155] width 253 height 260
click at [599, 260] on div "# Move towards the gem. # Don’t touch the spikes! # Type your code below and cl…" at bounding box center [585, 155] width 253 height 260
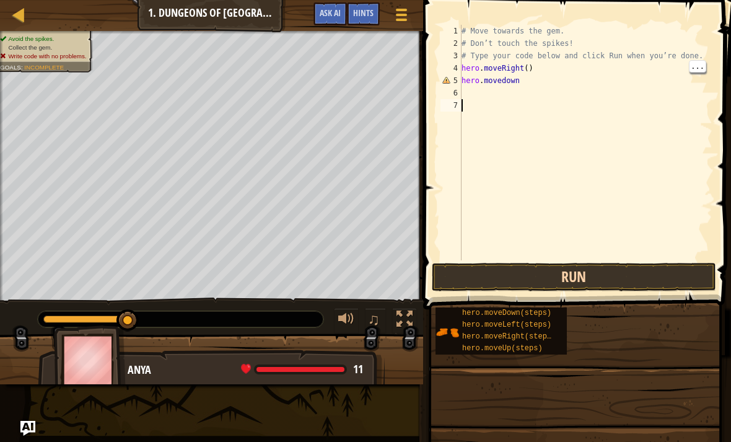
click at [593, 282] on button "Run" at bounding box center [574, 277] width 284 height 28
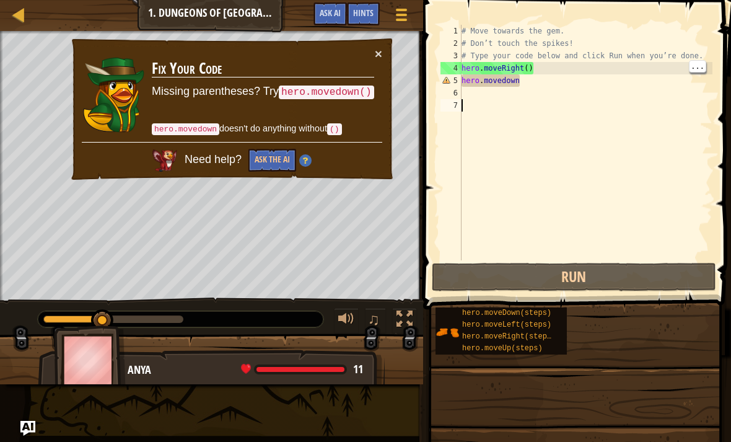
click at [378, 40] on div "× Fix Your Code Missing parentheses? Try hero.movedown() hero.movedown doesn't …" at bounding box center [232, 109] width 326 height 146
click at [380, 55] on button "×" at bounding box center [378, 53] width 7 height 13
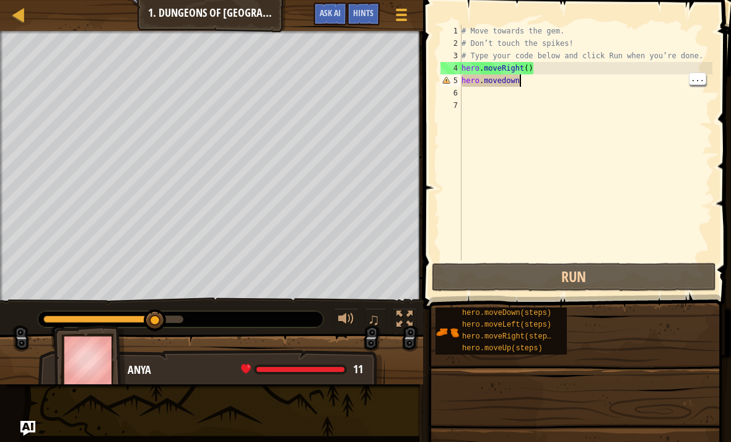
click at [555, 78] on div "# Move towards the gem. # Don’t touch the spikes! # Type your code below and cl…" at bounding box center [585, 155] width 253 height 260
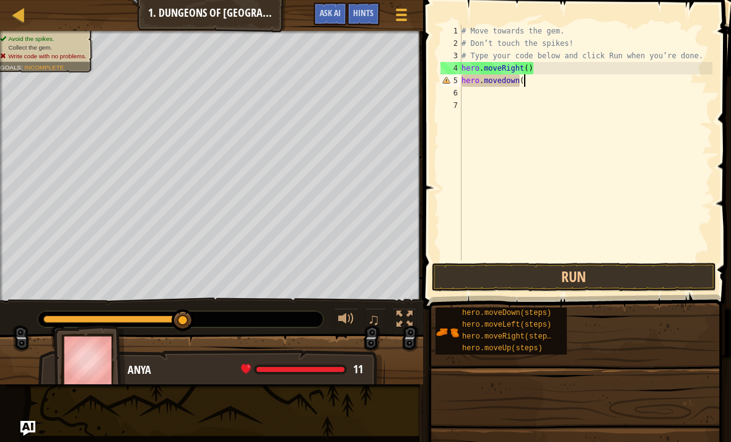
scroll to position [6, 5]
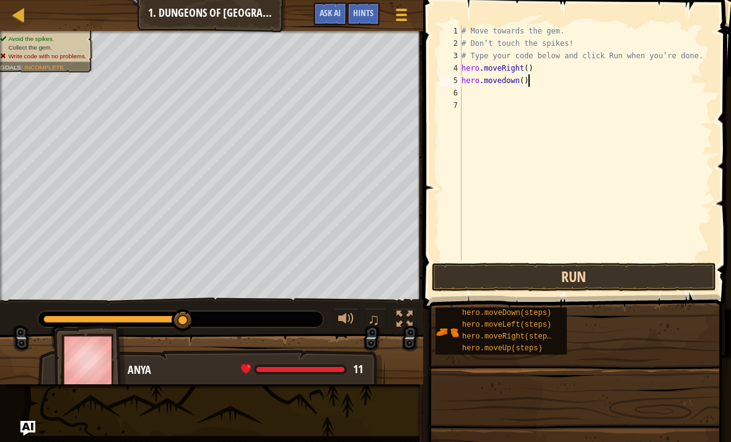
click at [671, 271] on button "Run" at bounding box center [574, 277] width 284 height 28
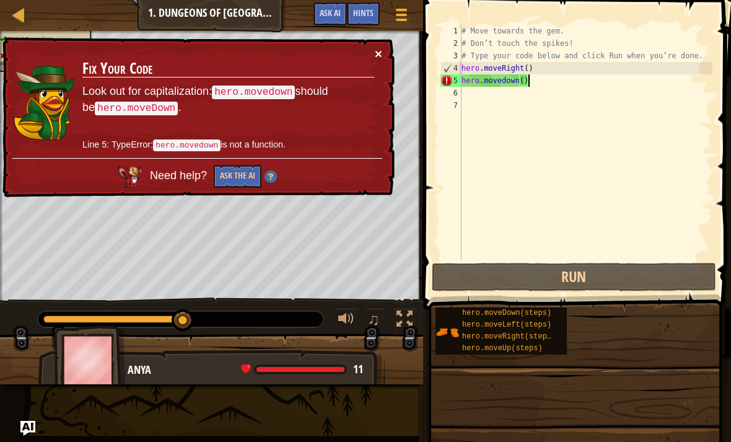
click at [381, 47] on button "×" at bounding box center [378, 53] width 7 height 13
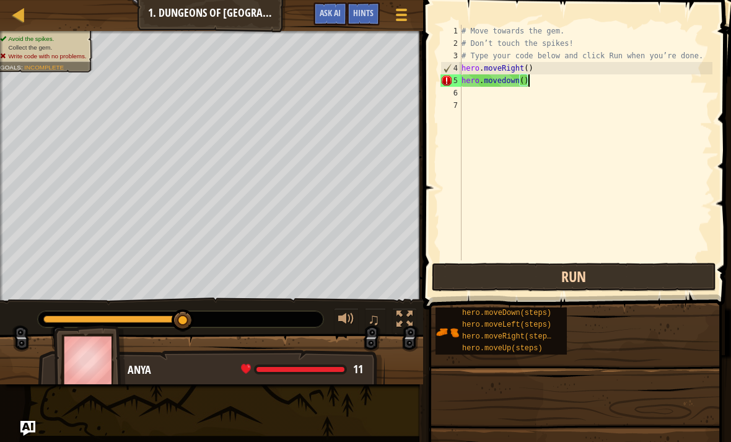
click at [634, 278] on button "Run" at bounding box center [574, 277] width 284 height 28
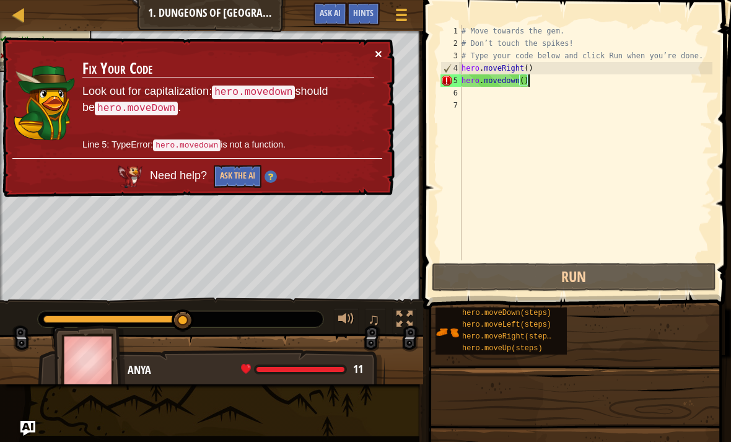
click at [382, 48] on button "×" at bounding box center [378, 54] width 7 height 13
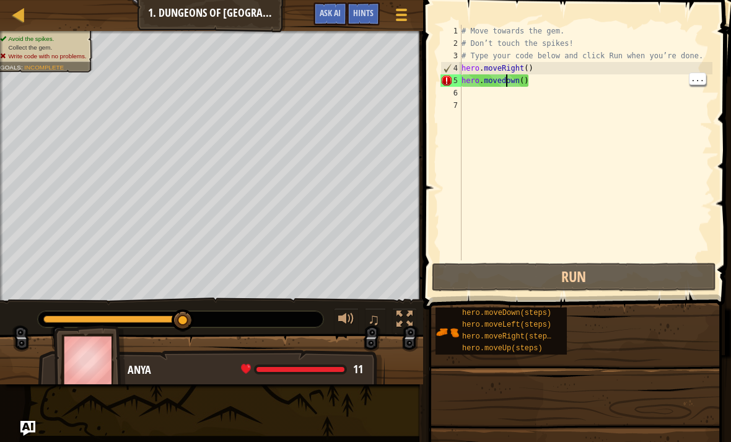
click at [506, 77] on div "# Move towards the gem. # Don’t touch the spikes! # Type your code below and cl…" at bounding box center [585, 155] width 253 height 260
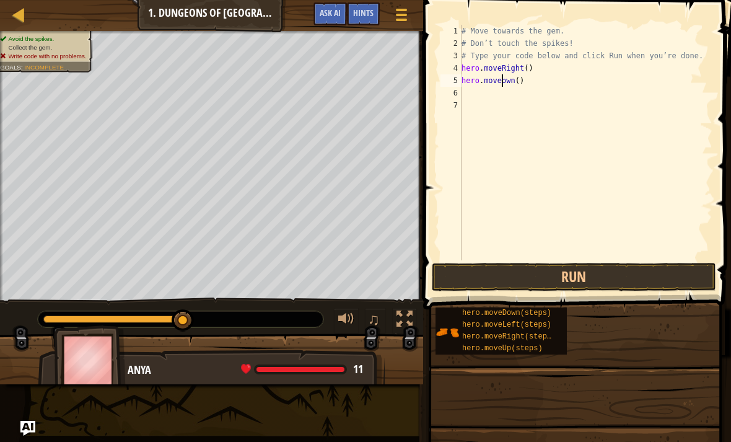
scroll to position [6, 3]
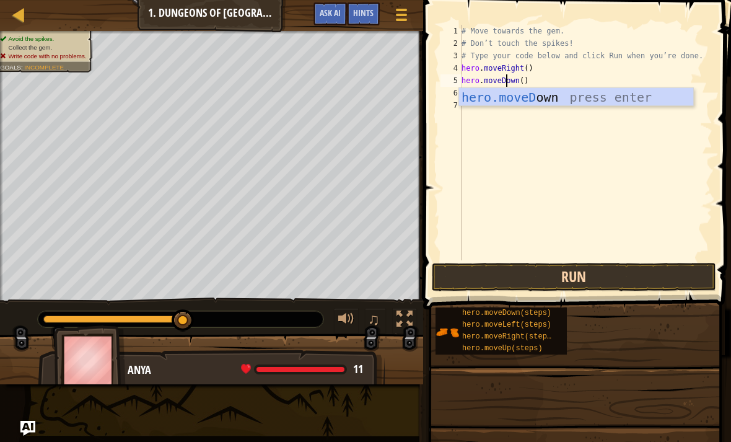
type textarea "hero.moveDown()"
click at [663, 283] on button "Run" at bounding box center [574, 277] width 284 height 28
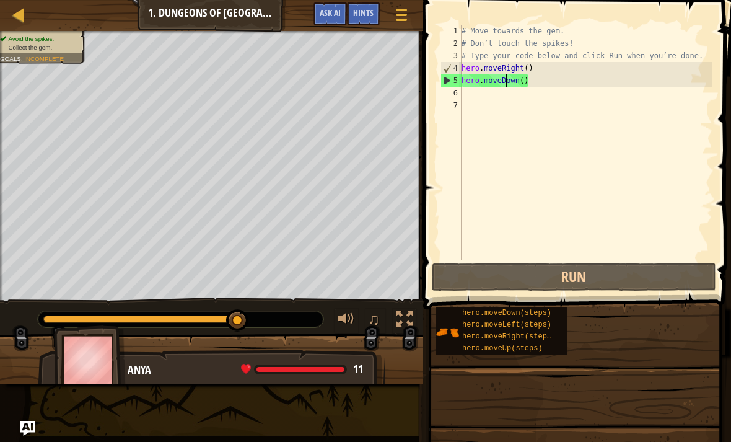
click at [476, 99] on div "# Move towards the gem. # Don’t touch the spikes! # Type your code below and cl…" at bounding box center [585, 155] width 253 height 260
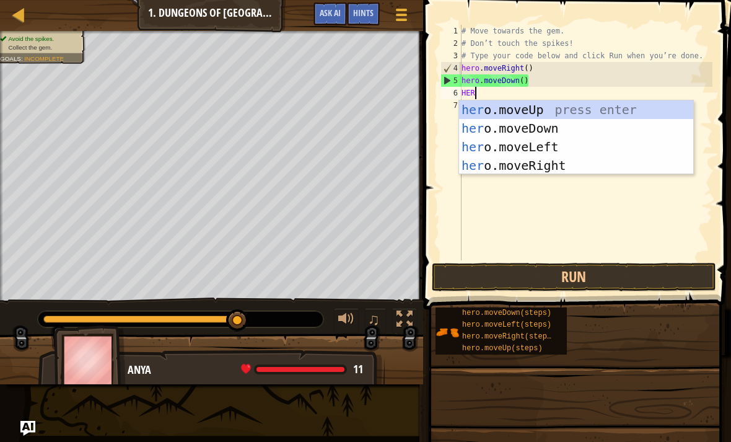
scroll to position [6, 1]
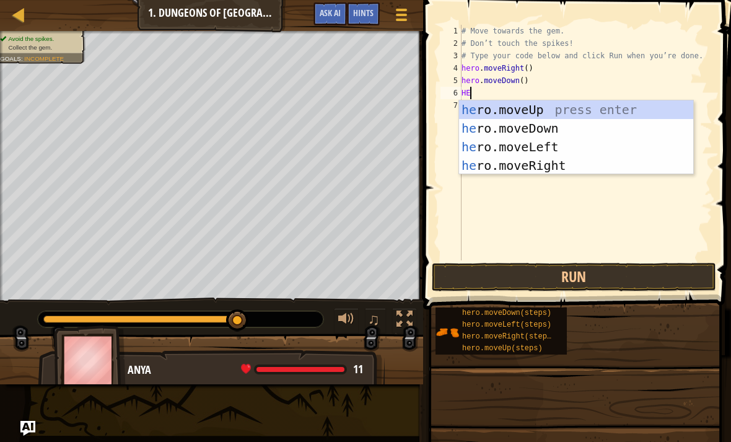
type textarea "H"
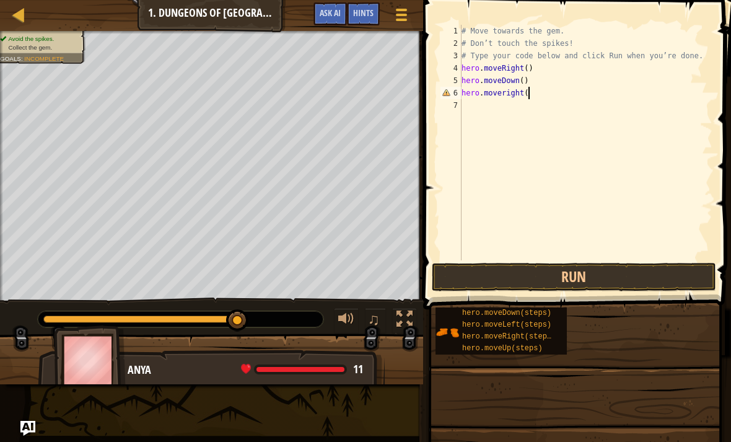
scroll to position [6, 5]
type textarea "hero.moveright()"
click at [651, 275] on button "Run" at bounding box center [574, 277] width 284 height 28
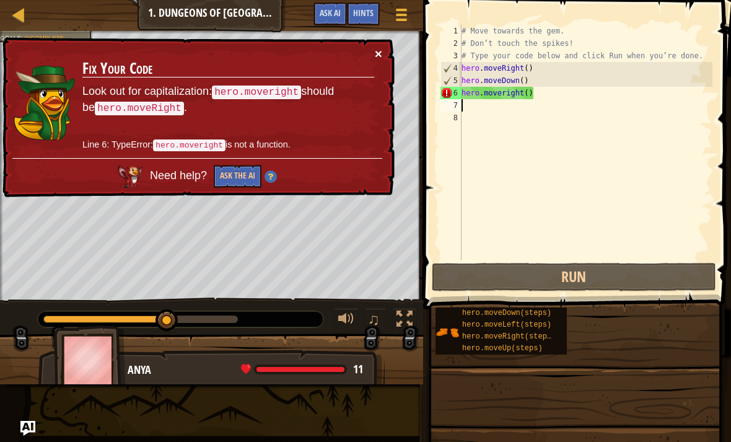
click at [375, 55] on button "×" at bounding box center [378, 54] width 7 height 13
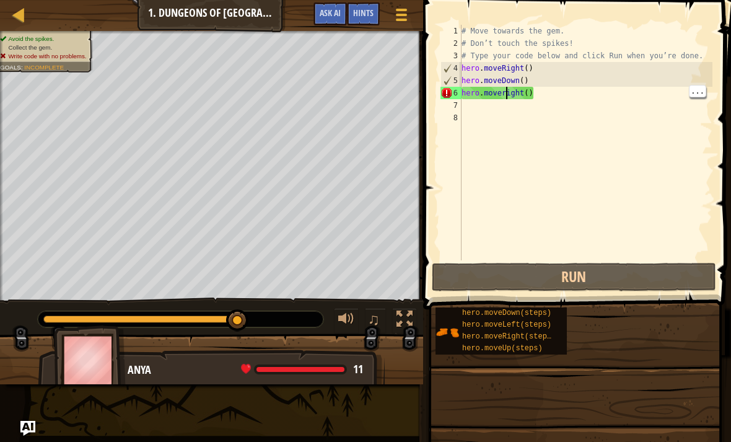
click at [507, 94] on div "# Move towards the gem. # Don’t touch the spikes! # Type your code below and cl…" at bounding box center [585, 155] width 253 height 260
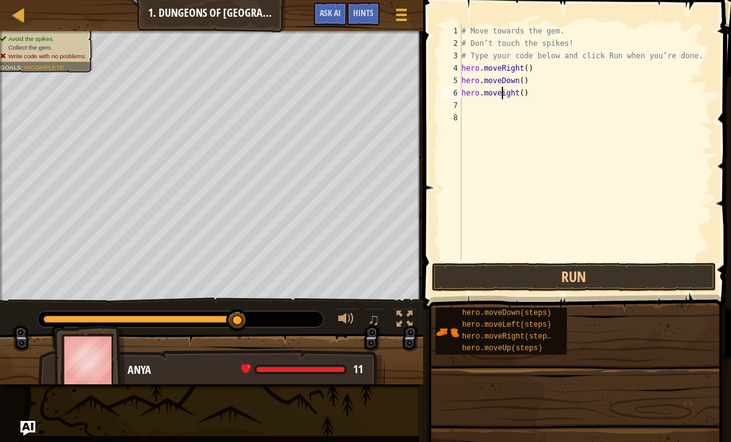
type textarea "hero.moveRight()"
click at [628, 284] on button "Run" at bounding box center [574, 277] width 284 height 28
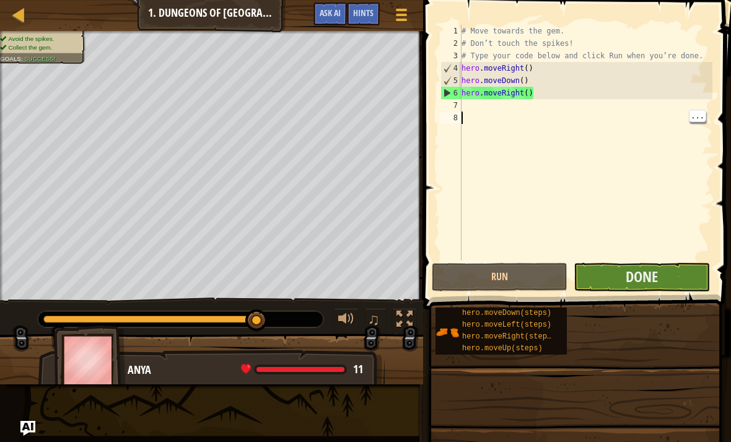
click at [669, 281] on button "Done" at bounding box center [642, 277] width 136 height 28
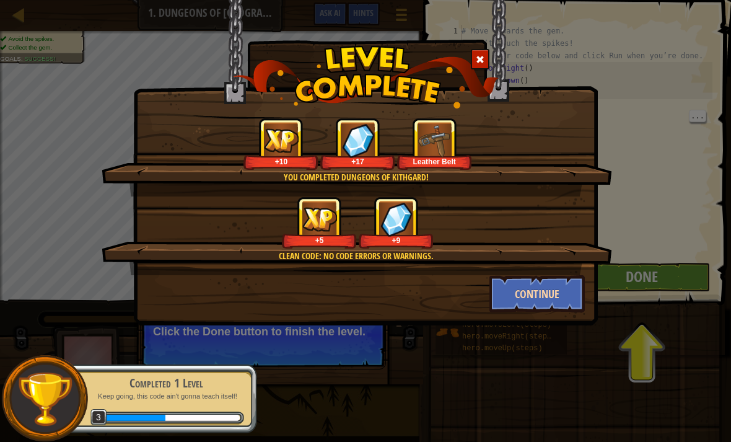
click at [544, 309] on button "Continue" at bounding box center [537, 293] width 96 height 37
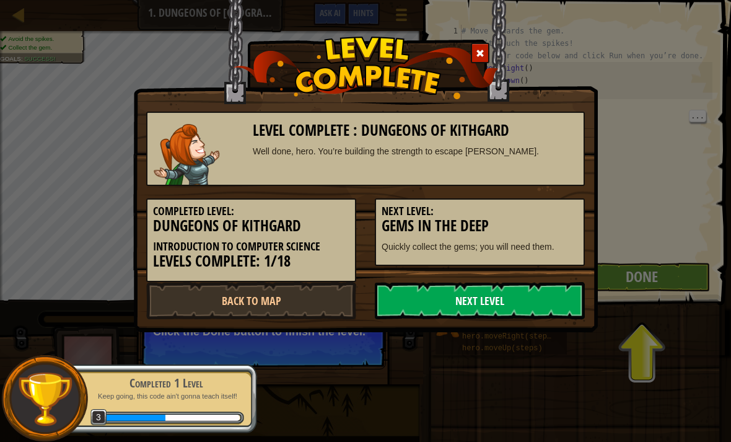
click at [566, 299] on link "Next Level" at bounding box center [480, 300] width 210 height 37
click at [537, 305] on link "Next Level" at bounding box center [480, 300] width 210 height 37
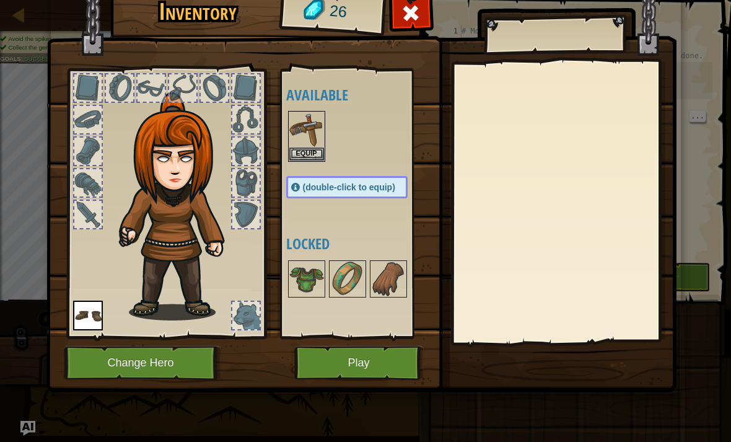
click at [150, 92] on div at bounding box center [151, 87] width 27 height 27
click at [161, 92] on div at bounding box center [151, 87] width 27 height 27
click at [221, 90] on div at bounding box center [214, 87] width 27 height 27
click at [338, 276] on img at bounding box center [347, 278] width 35 height 35
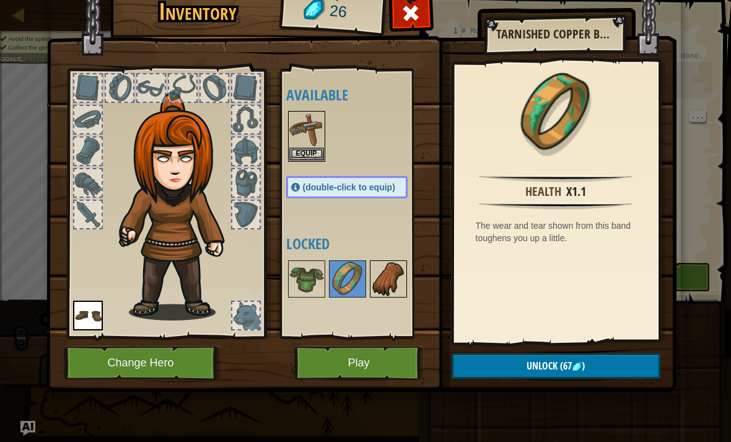
click at [392, 281] on img at bounding box center [388, 278] width 35 height 35
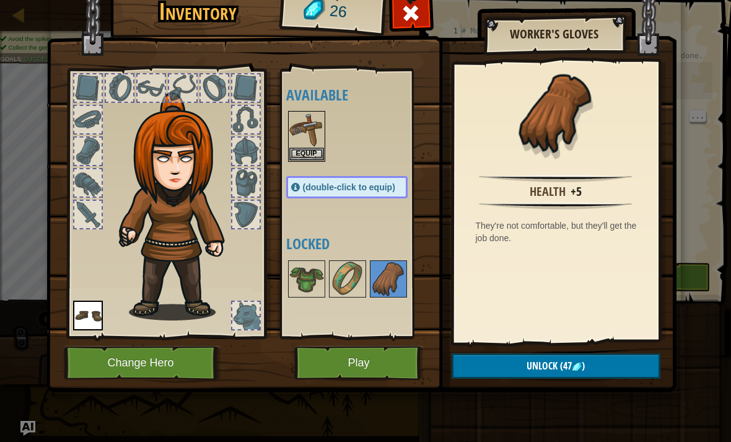
click at [380, 365] on button "Play" at bounding box center [358, 363] width 129 height 34
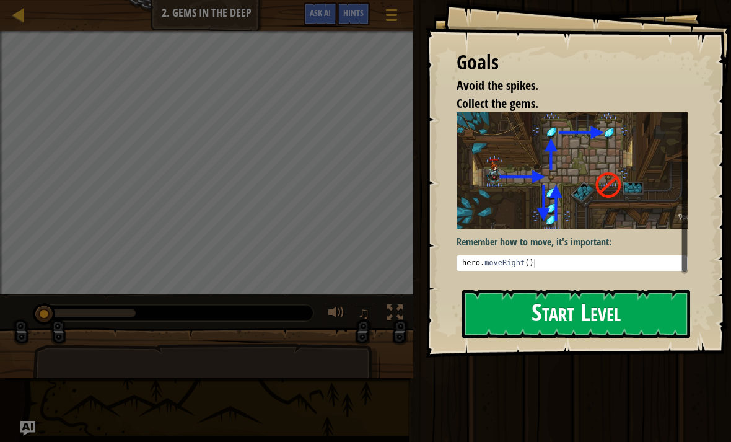
click at [654, 315] on button "Start Level" at bounding box center [576, 313] width 228 height 49
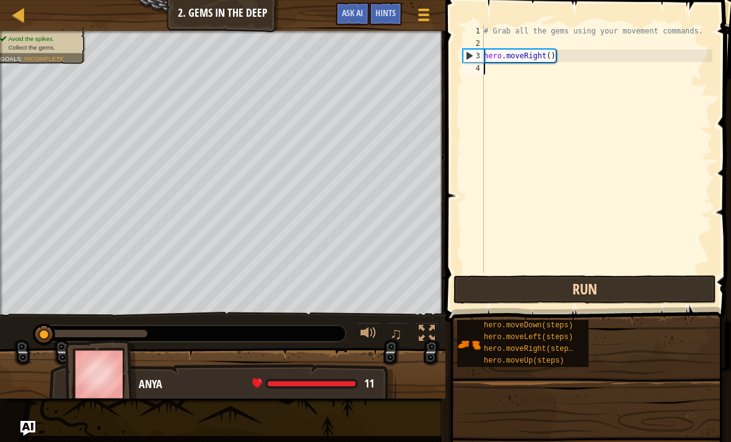
click at [678, 287] on button "Run" at bounding box center [584, 289] width 263 height 28
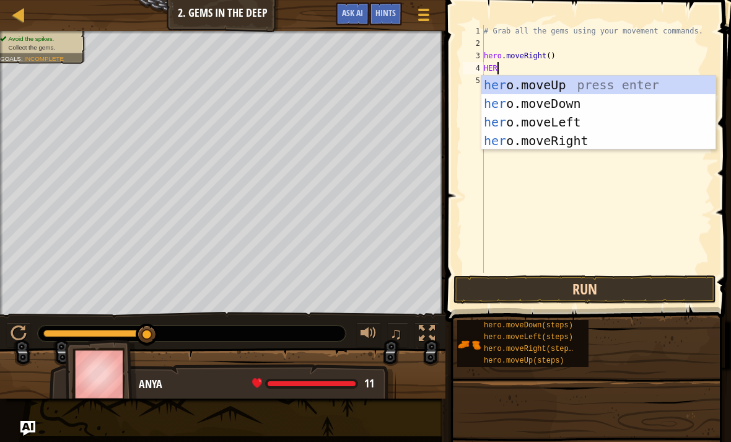
scroll to position [6, 0]
type textarea "H"
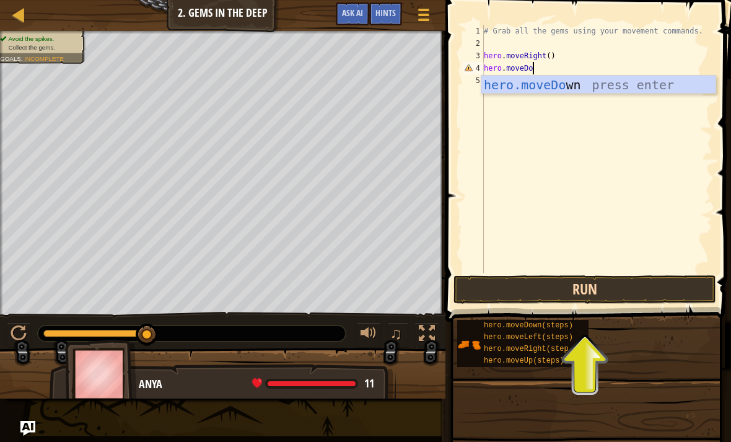
scroll to position [6, 4]
click at [684, 285] on button "Run" at bounding box center [584, 289] width 263 height 28
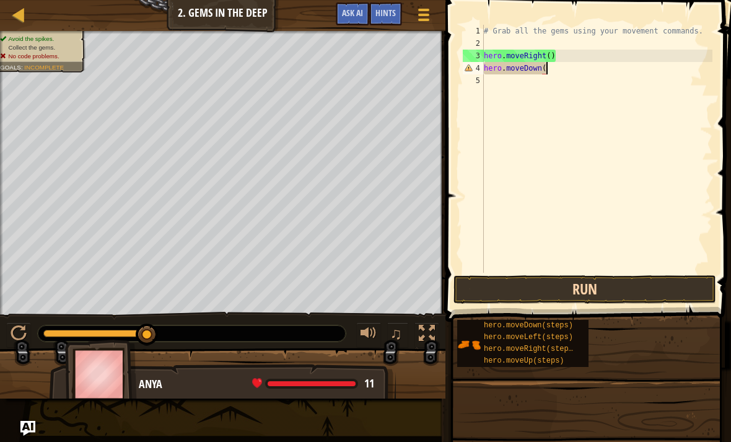
type textarea "hero.moveDown()"
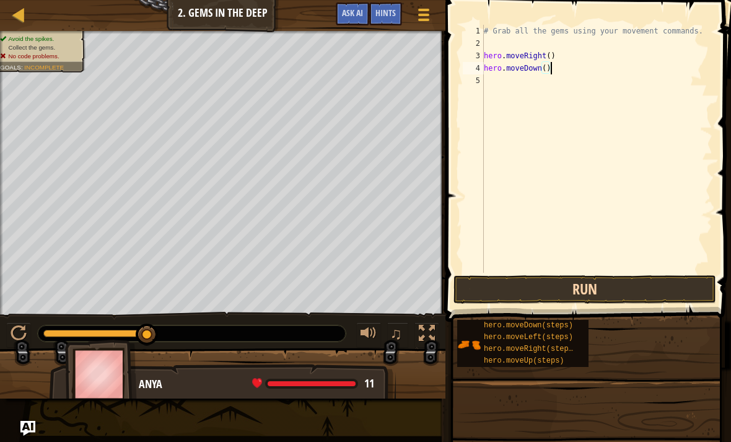
scroll to position [6, 0]
click at [637, 106] on div "# Grab all the gems using your movement commands. hero . moveRight ( ) hero . m…" at bounding box center [596, 161] width 231 height 273
click at [562, 77] on div "# Grab all the gems using your movement commands. hero . moveRight ( ) hero . m…" at bounding box center [596, 161] width 231 height 273
click at [556, 59] on div "# Grab all the gems using your movement commands. hero . moveRight ( ) hero . m…" at bounding box center [596, 161] width 231 height 273
type textarea "hero.moveDown()"
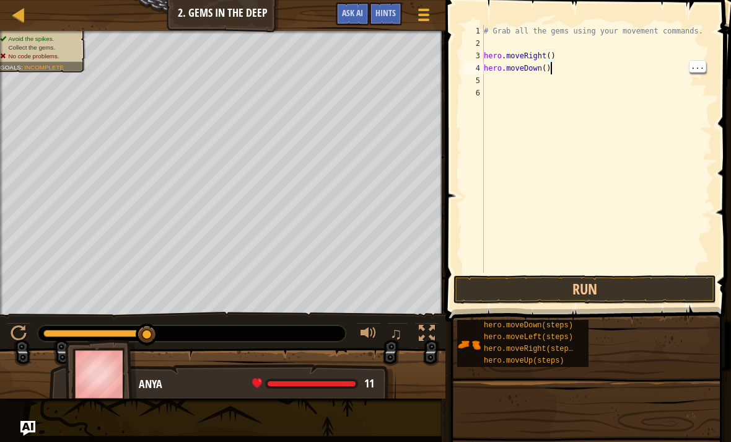
click at [554, 72] on div "# Grab all the gems using your movement commands. hero . moveRight ( ) hero . m…" at bounding box center [596, 161] width 231 height 273
click at [631, 297] on button "Run" at bounding box center [584, 289] width 263 height 28
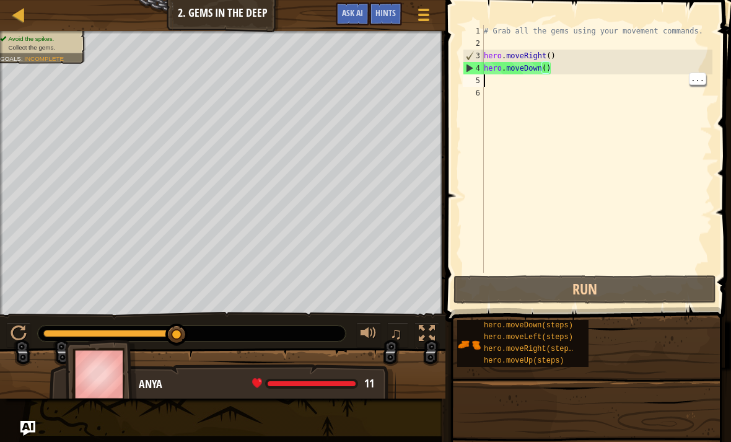
click at [499, 86] on div "# Grab all the gems using your movement commands. hero . moveRight ( ) hero . m…" at bounding box center [596, 161] width 231 height 273
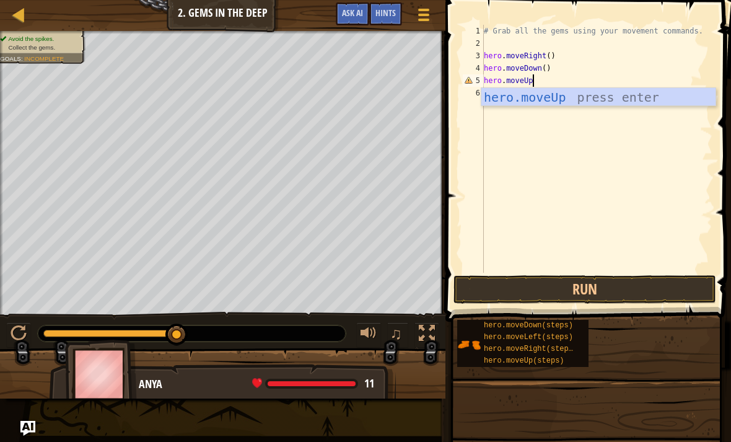
scroll to position [6, 4]
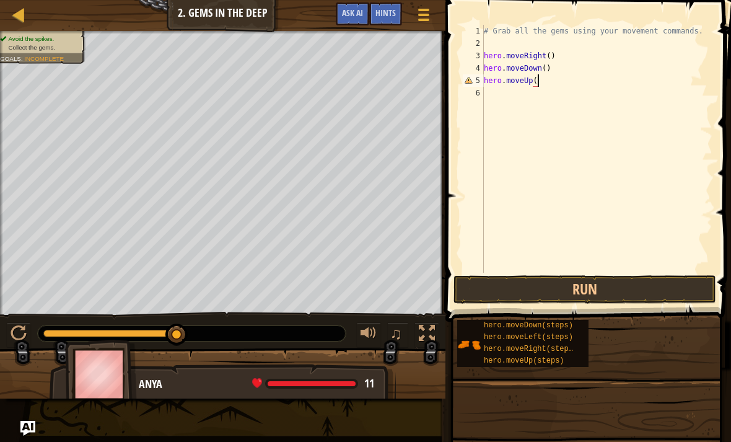
type textarea "hero.moveUp()"
click at [561, 75] on div "# Grab all the gems using your movement commands. hero . moveRight ( ) hero . m…" at bounding box center [596, 161] width 231 height 273
type textarea "hero.moveUp()"
click at [642, 286] on button "Run" at bounding box center [584, 289] width 263 height 28
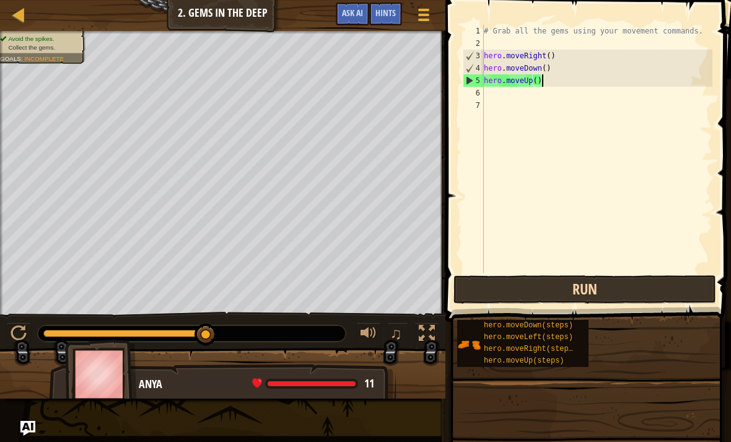
click at [606, 291] on button "Run" at bounding box center [584, 289] width 263 height 28
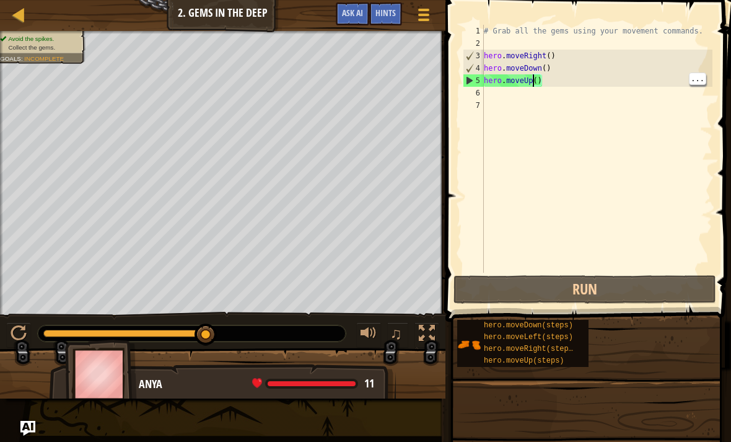
click at [535, 81] on div "# Grab all the gems using your movement commands. hero . moveRight ( ) hero . m…" at bounding box center [596, 161] width 231 height 273
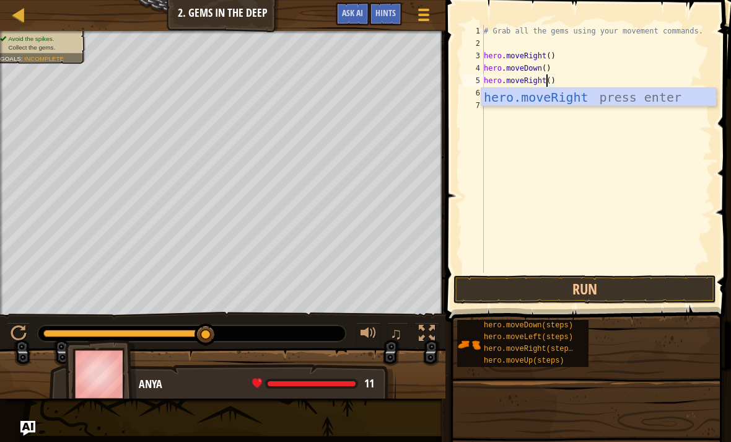
scroll to position [6, 4]
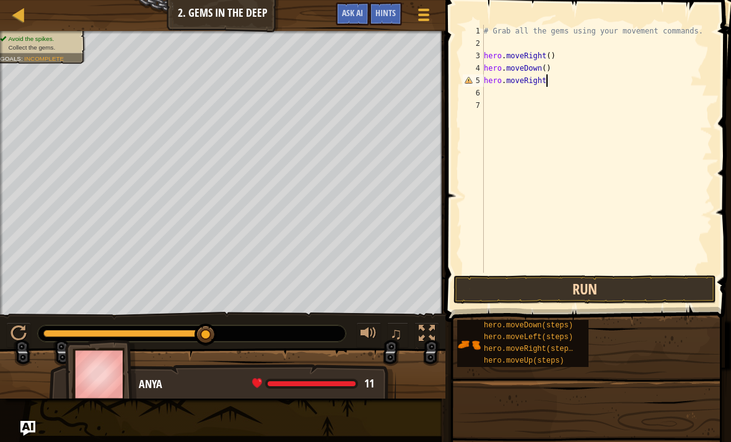
click at [635, 285] on button "Run" at bounding box center [584, 289] width 263 height 28
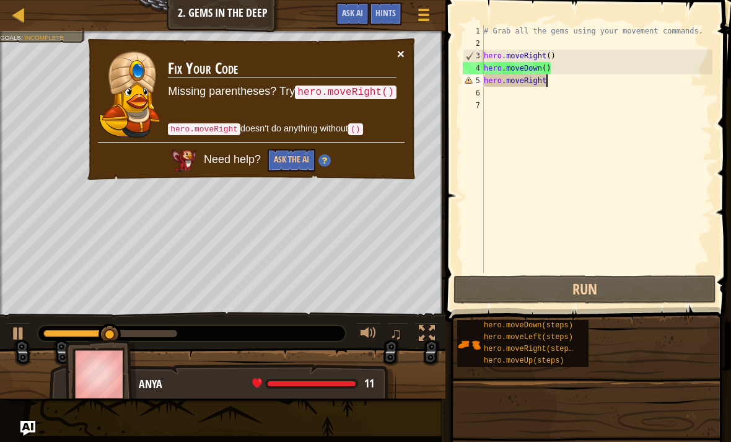
click at [401, 54] on button "×" at bounding box center [400, 53] width 7 height 13
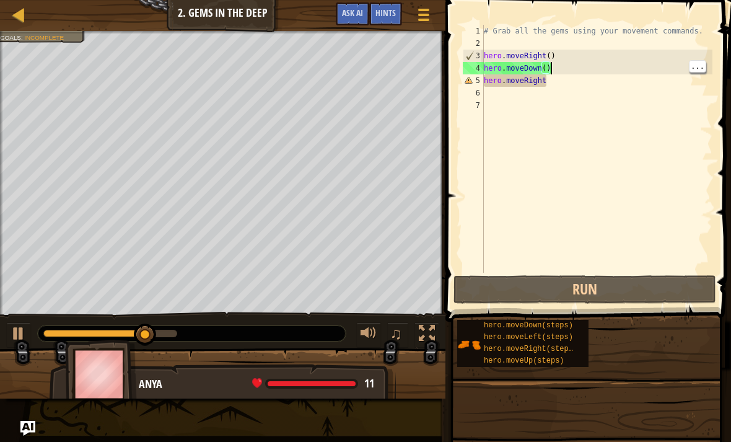
click at [567, 82] on div "# Grab all the gems using your movement commands. hero . moveRight ( ) hero . m…" at bounding box center [596, 161] width 231 height 273
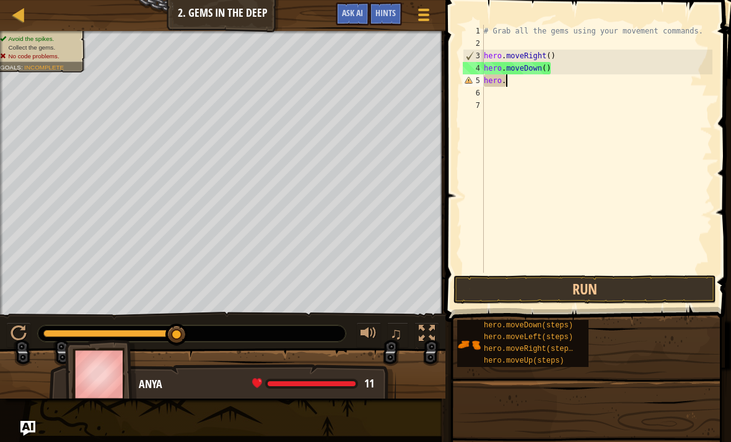
scroll to position [6, 1]
type textarea "h"
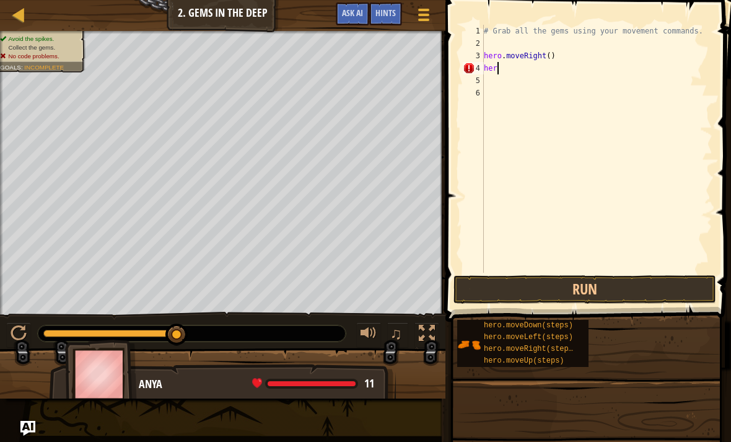
type textarea "h"
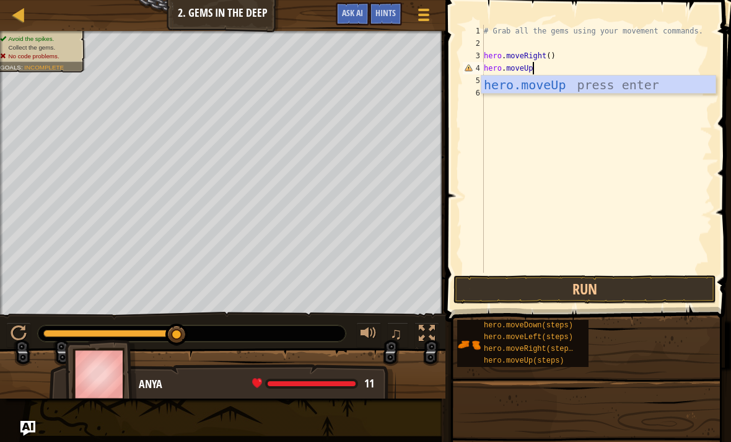
scroll to position [6, 4]
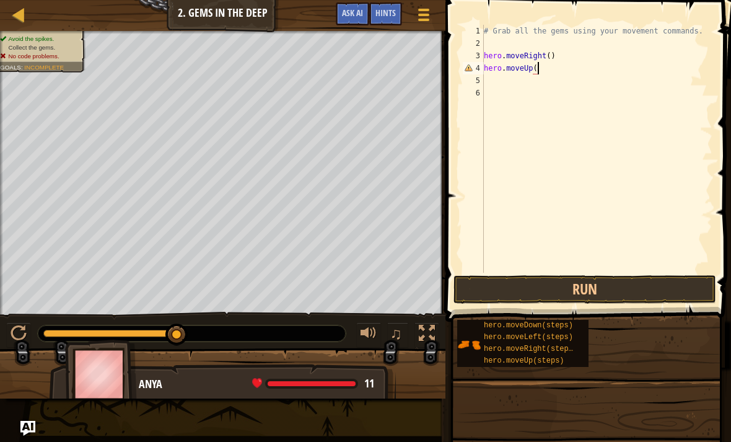
type textarea "hero.moveUp()"
click at [671, 288] on button "Run" at bounding box center [584, 289] width 263 height 28
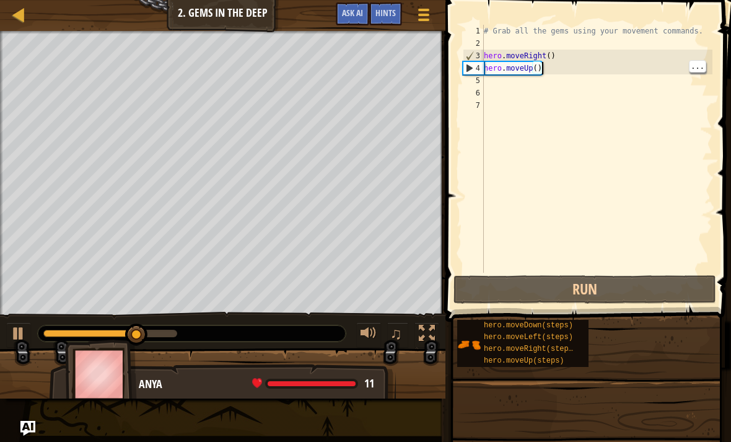
click at [499, 95] on div "# Grab all the gems using your movement commands. hero . moveRight ( ) hero . m…" at bounding box center [596, 161] width 231 height 273
click at [503, 92] on div "# Grab all the gems using your movement commands. hero . moveRight ( ) hero . m…" at bounding box center [596, 161] width 231 height 273
click at [509, 83] on div "# Grab all the gems using your movement commands. hero . moveRight ( ) hero . m…" at bounding box center [596, 161] width 231 height 273
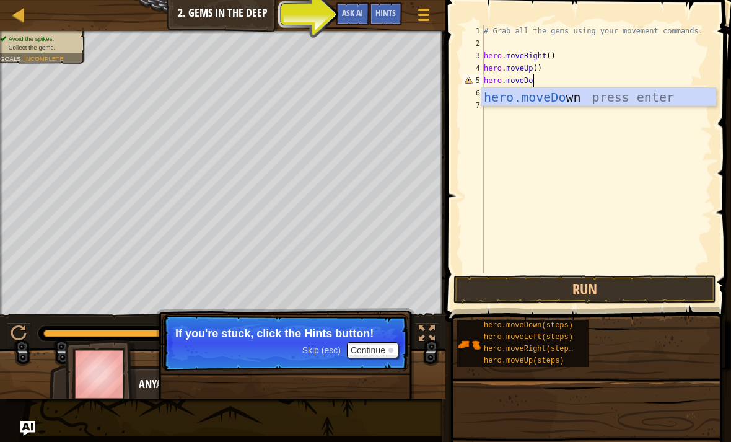
scroll to position [6, 4]
click at [394, 352] on button "Continue" at bounding box center [372, 350] width 51 height 16
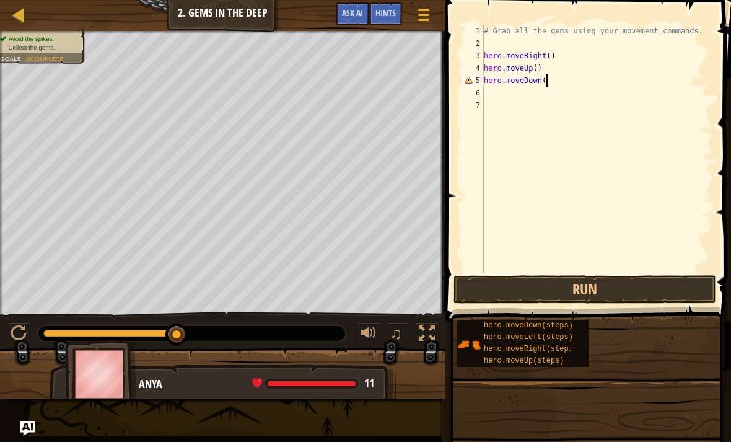
type textarea "hero.moveDown()"
click at [662, 292] on button "Run" at bounding box center [584, 289] width 263 height 28
type textarea "hero.moveDown()"
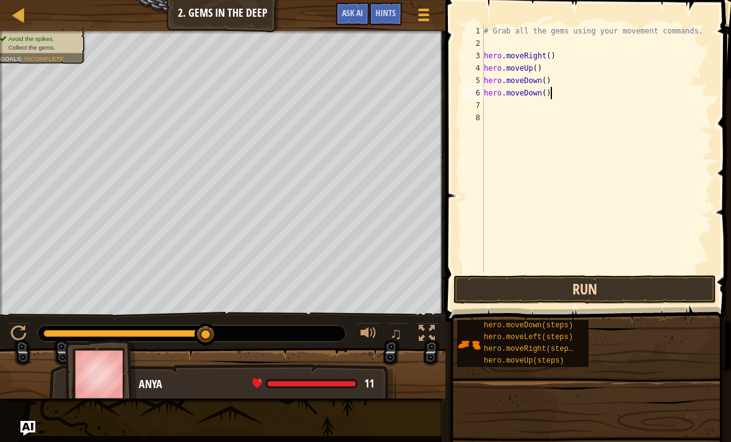
click at [663, 283] on button "Run" at bounding box center [584, 289] width 263 height 28
